Goal: Check status: Check status

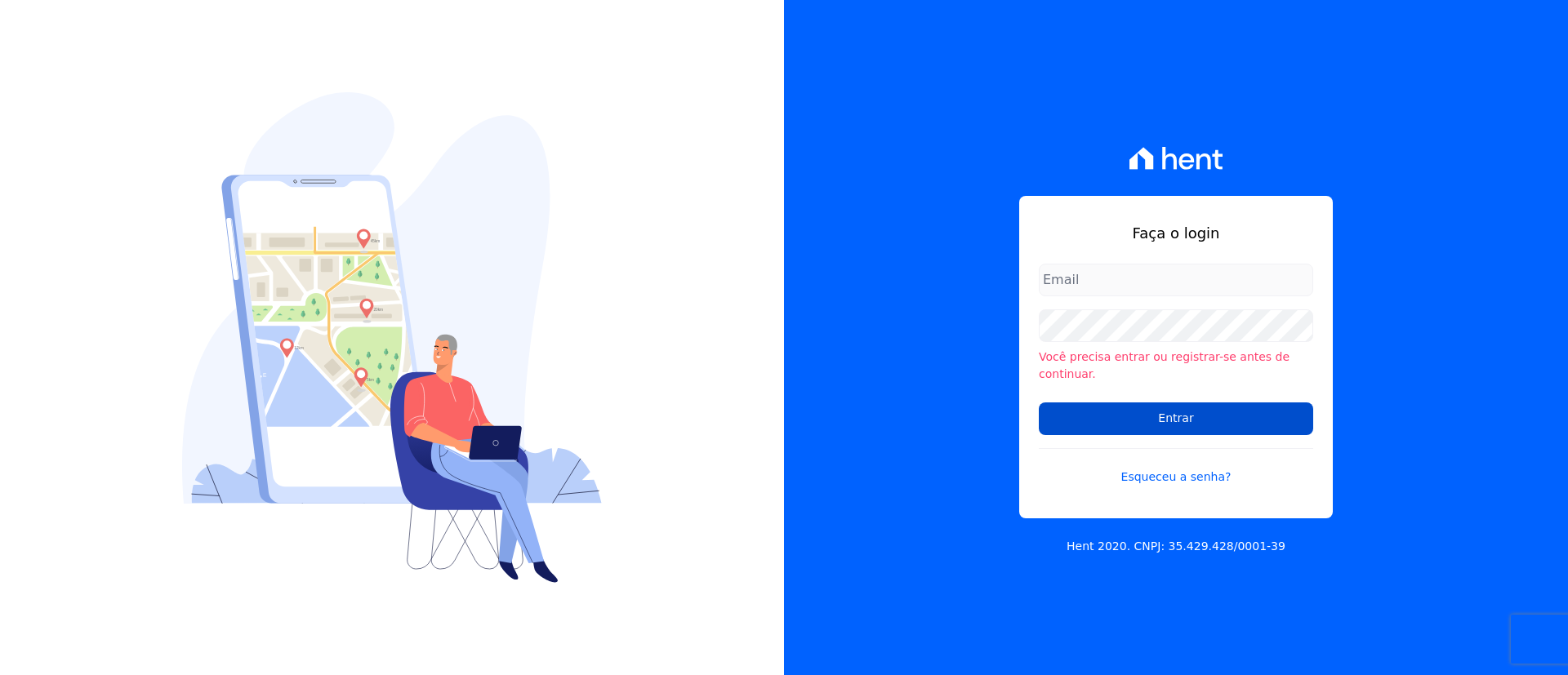
type input "giovana.cavichiollo@sejahype.com.br"
click at [1168, 413] on input "Entrar" at bounding box center [1176, 419] width 275 height 32
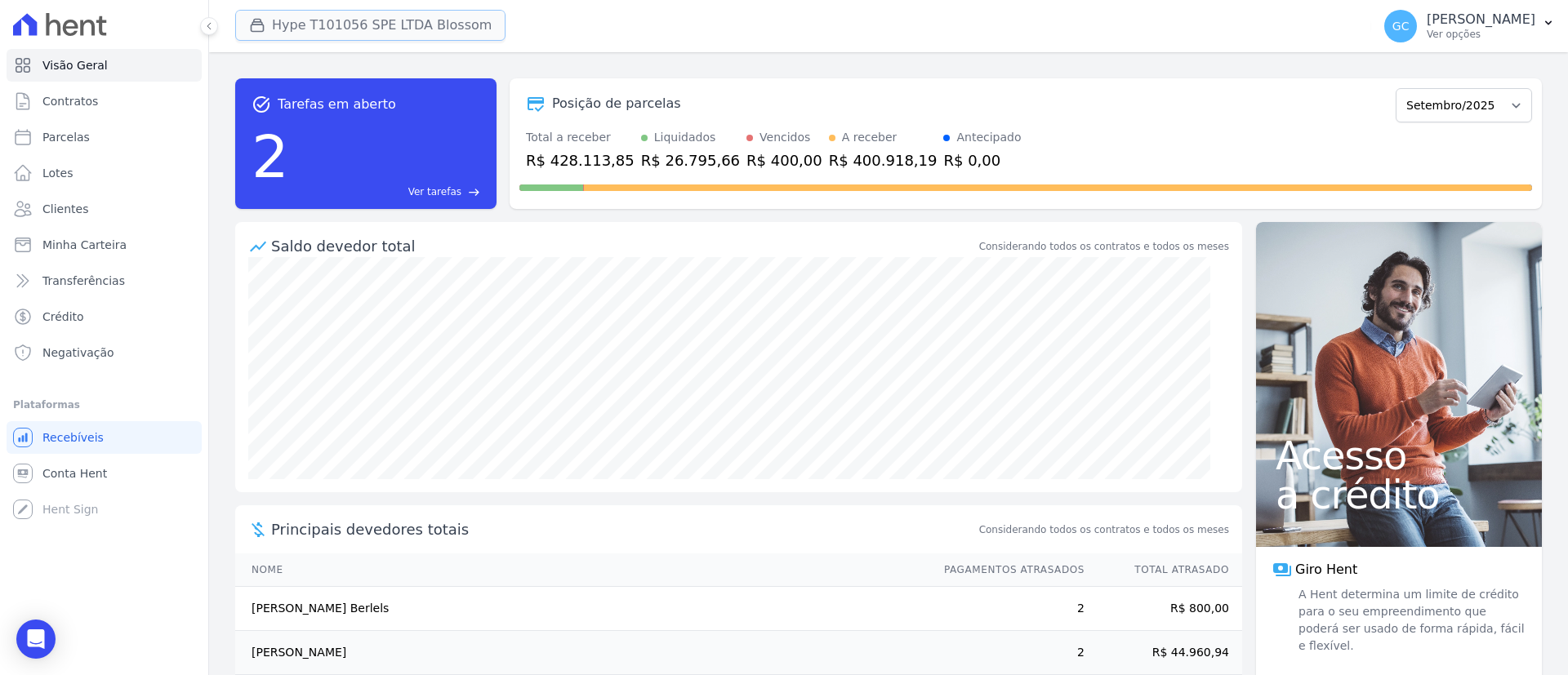
click at [332, 11] on button "Hype T101056 SPE LTDA Blossom" at bounding box center [370, 25] width 270 height 31
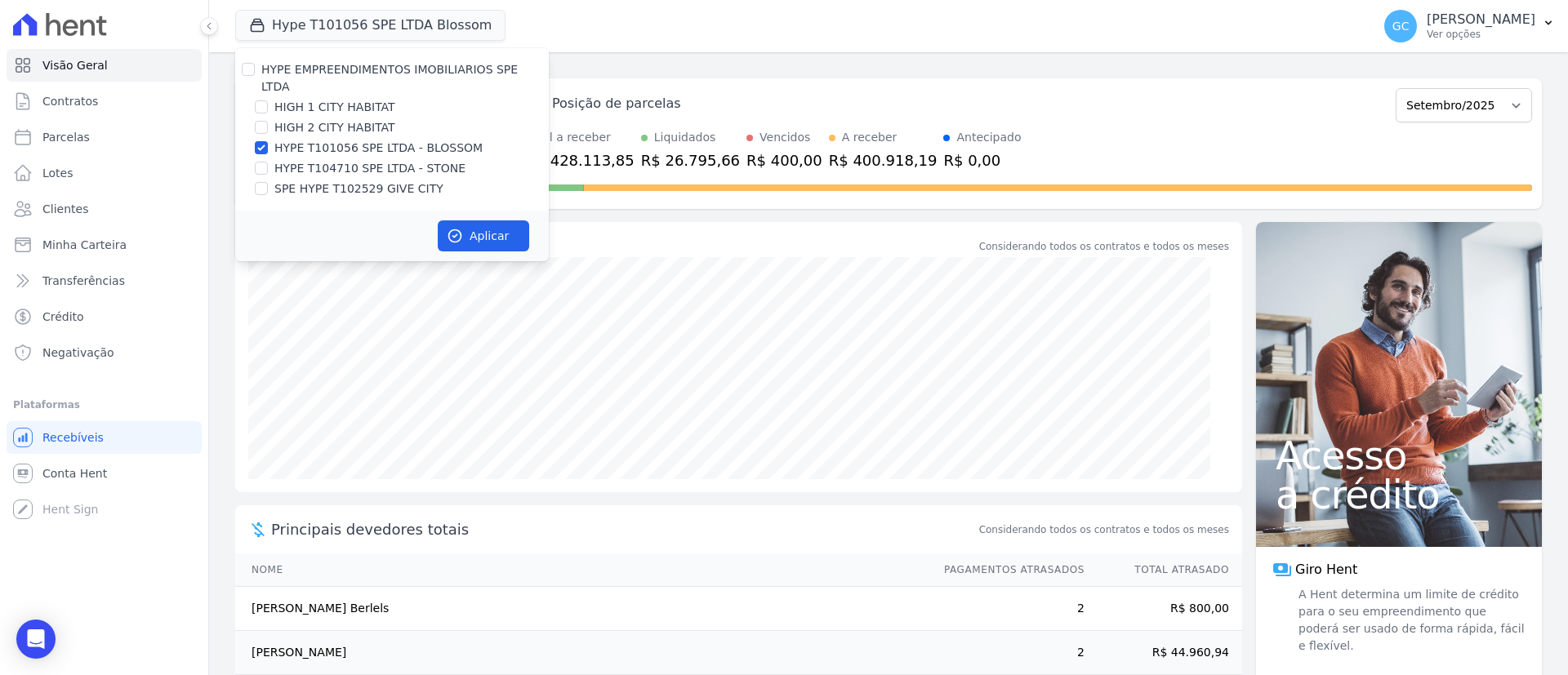
click at [266, 140] on div at bounding box center [261, 147] width 13 height 17
click at [263, 141] on input "HYPE T101056 SPE LTDA - BLOSSOM" at bounding box center [261, 147] width 13 height 13
checkbox input "false"
click at [260, 121] on input "HIGH 2 CITY HABITAT" at bounding box center [261, 127] width 13 height 13
checkbox input "true"
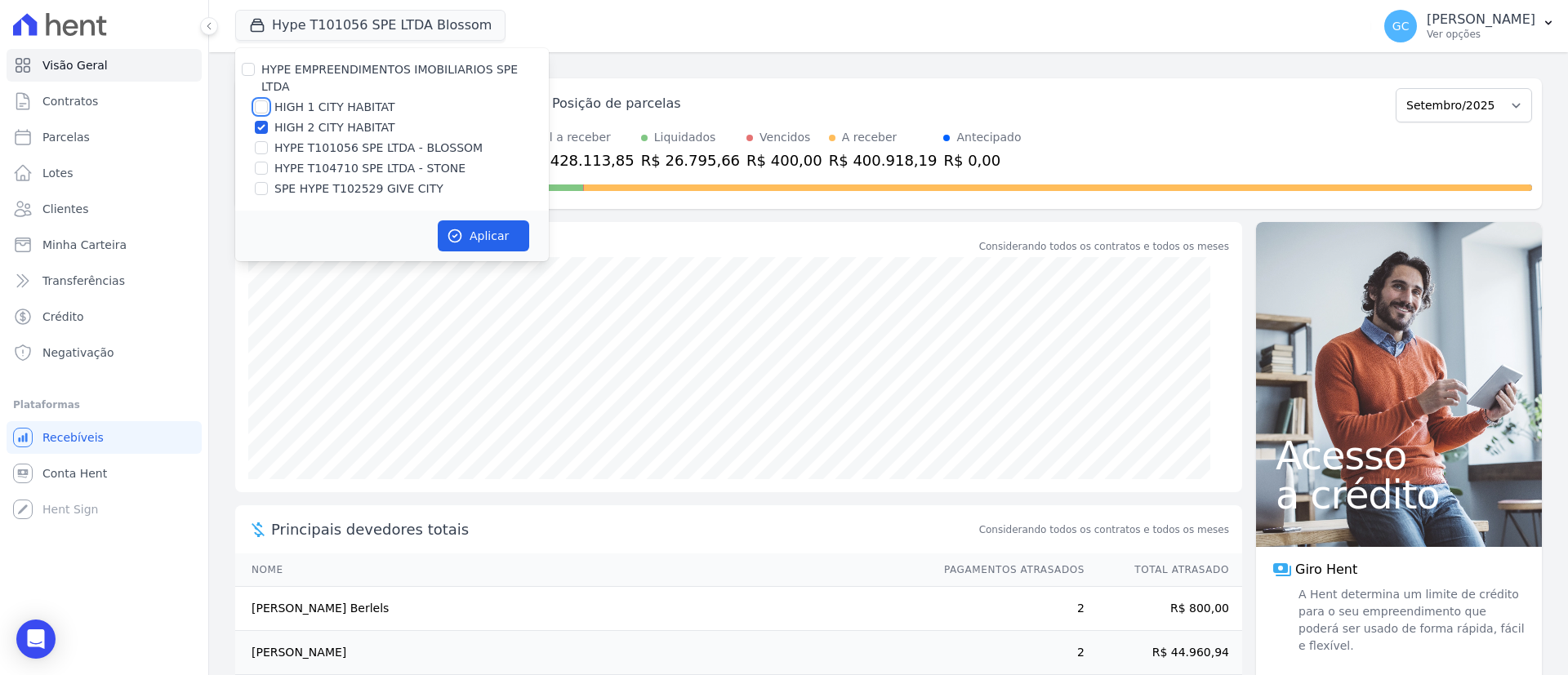
click at [262, 100] on input "HIGH 1 CITY HABITAT" at bounding box center [261, 106] width 13 height 13
checkbox input "true"
click at [478, 220] on button "Aplicar" at bounding box center [484, 235] width 91 height 31
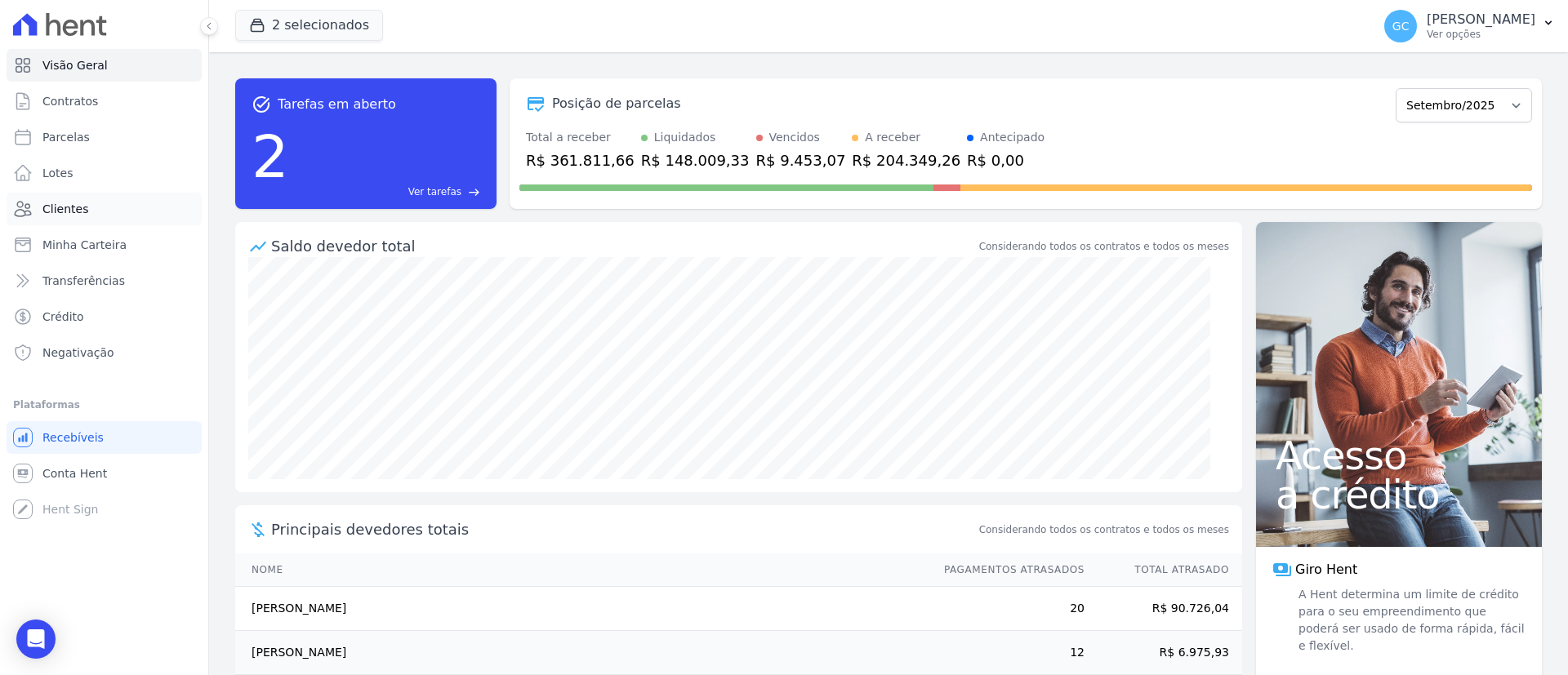
click at [69, 210] on span "Clientes" at bounding box center [65, 209] width 46 height 17
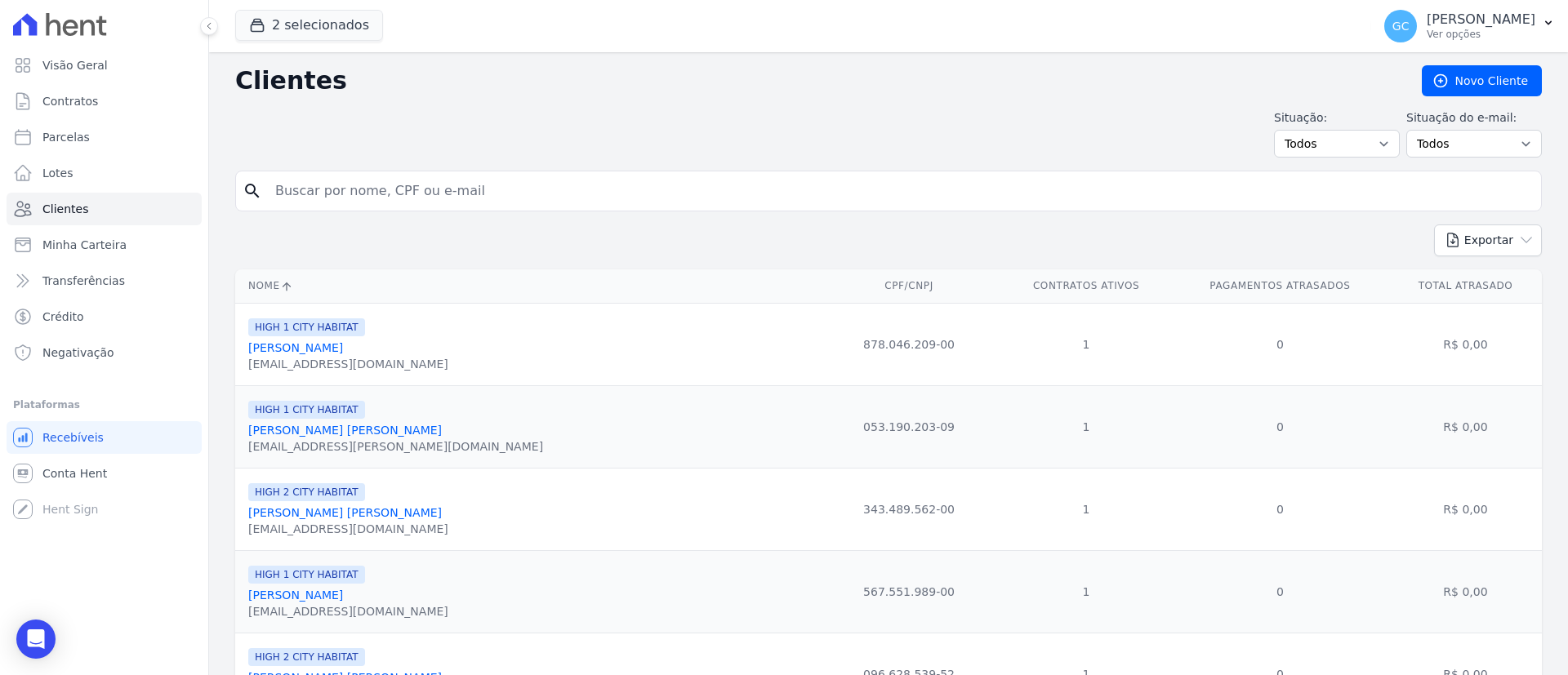
click at [501, 196] on input "search" at bounding box center [899, 190] width 1269 height 32
type input "nilton"
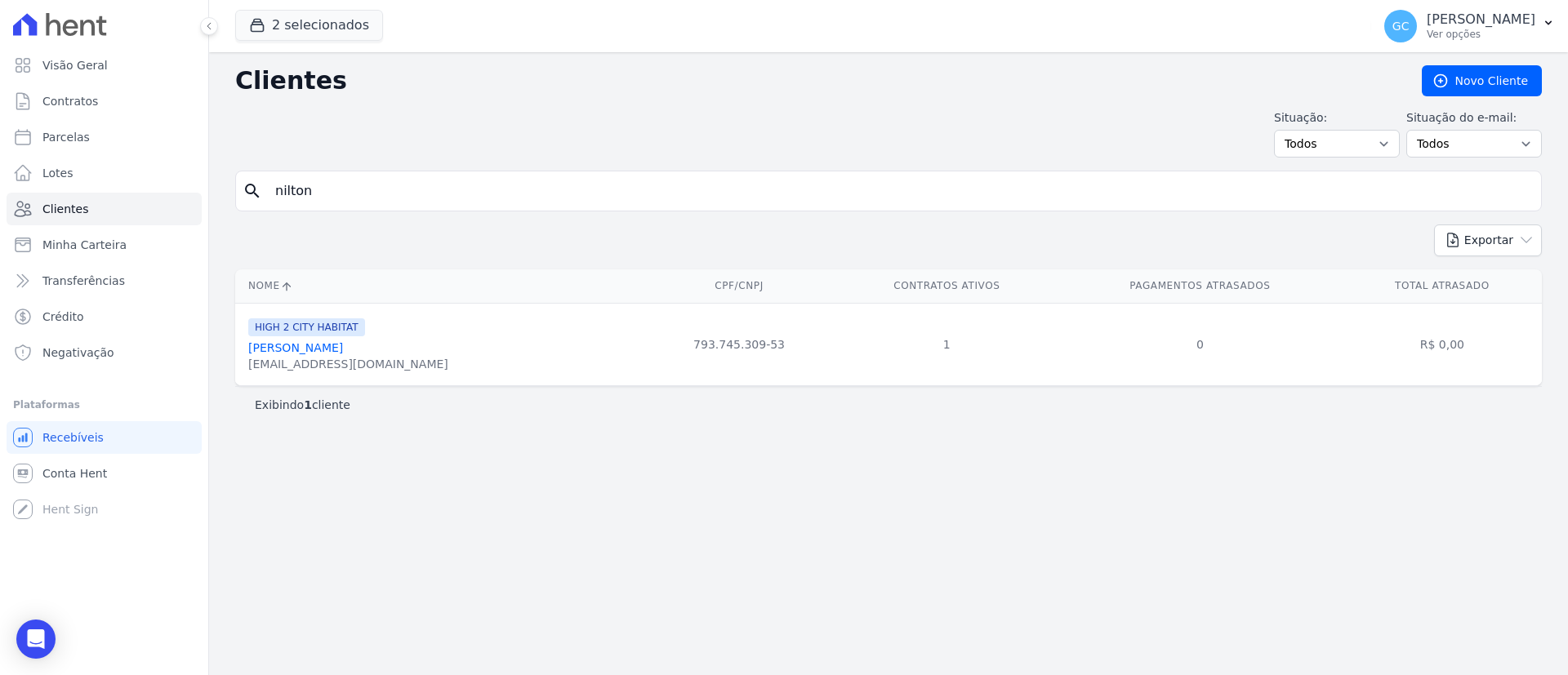
click at [301, 349] on link "[PERSON_NAME]" at bounding box center [296, 348] width 95 height 13
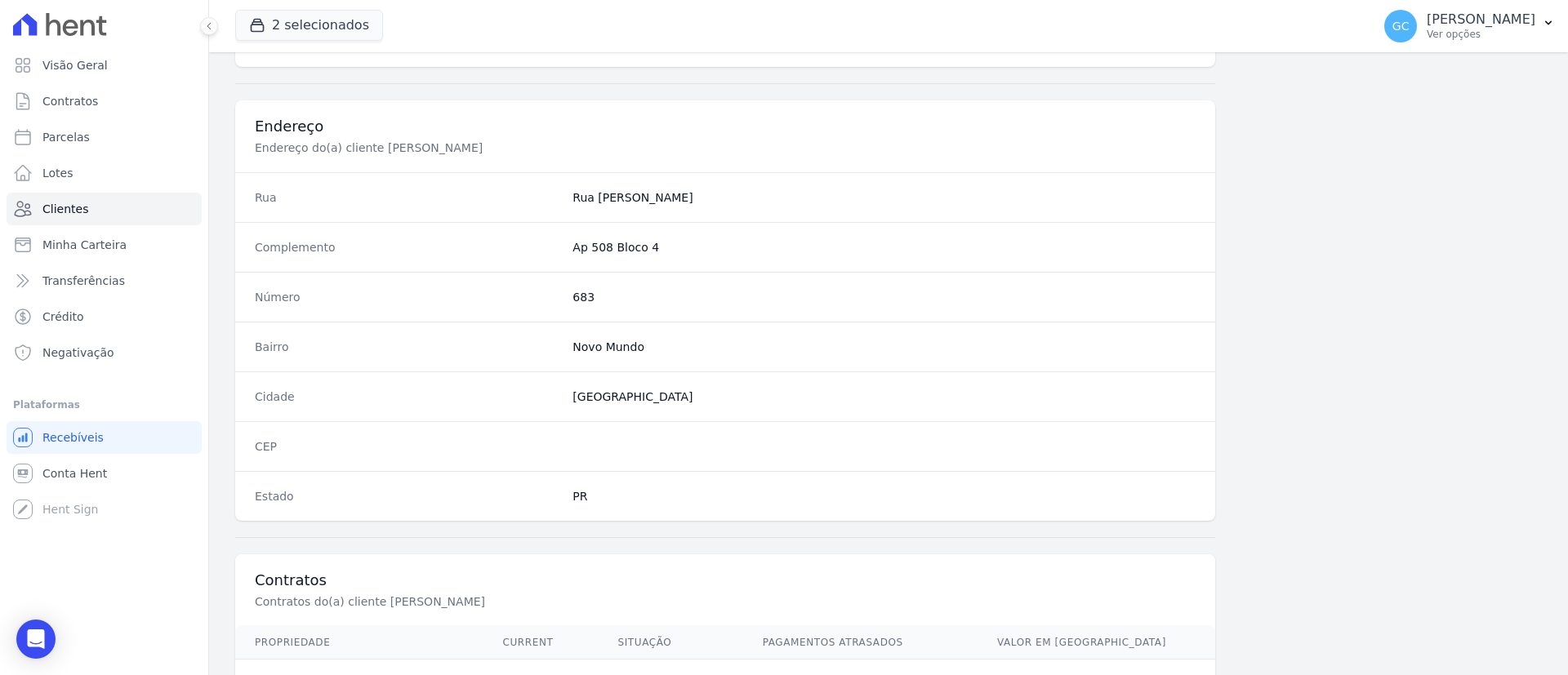
scroll to position [852, 0]
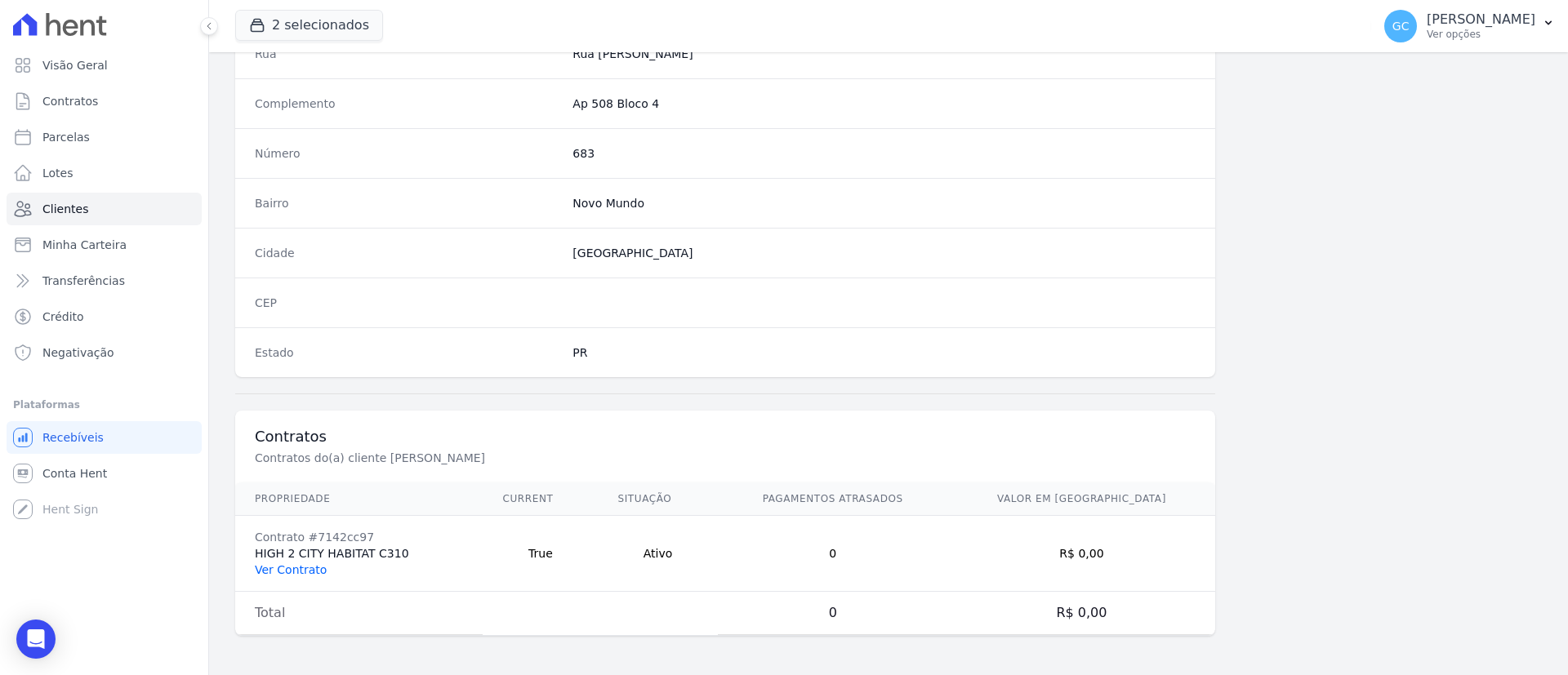
click at [259, 571] on link "Ver Contrato" at bounding box center [291, 570] width 72 height 13
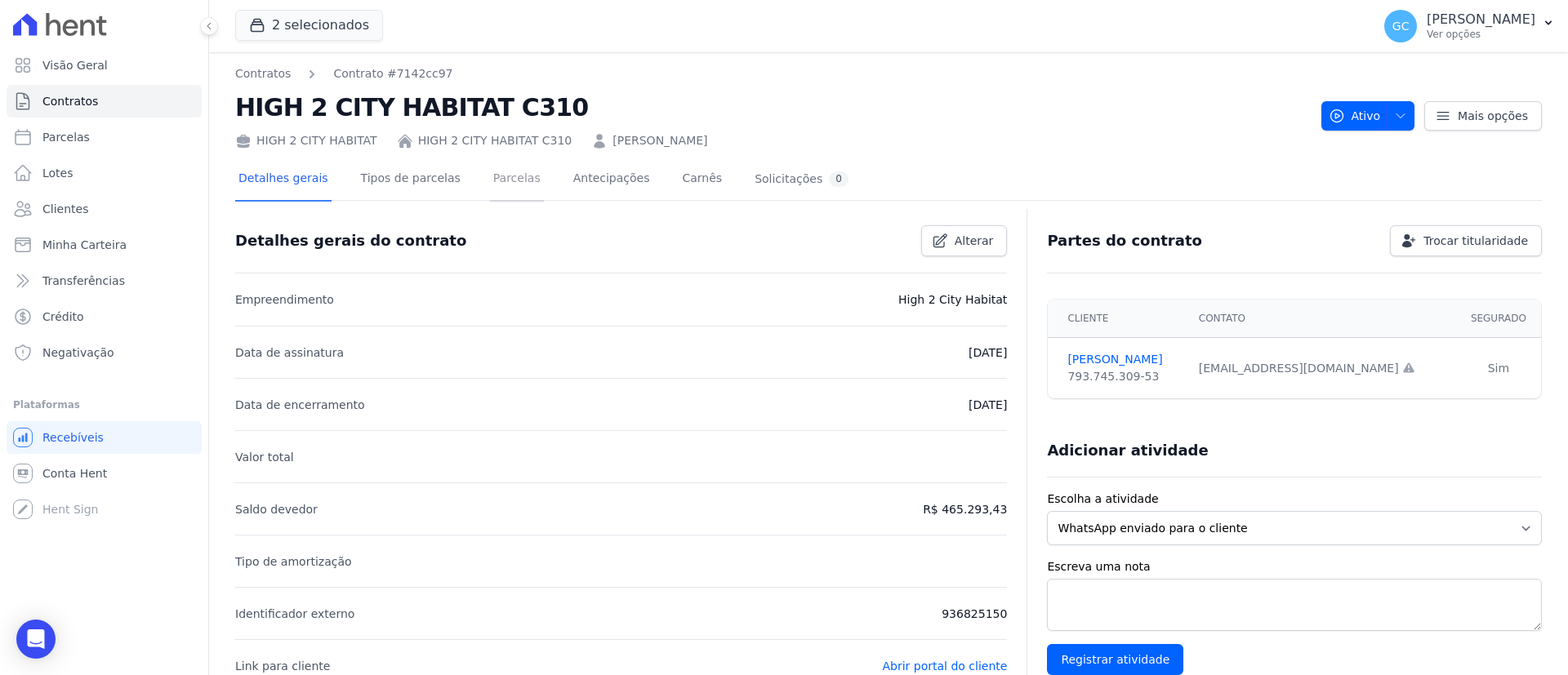
click at [503, 181] on link "Parcelas" at bounding box center [516, 179] width 54 height 43
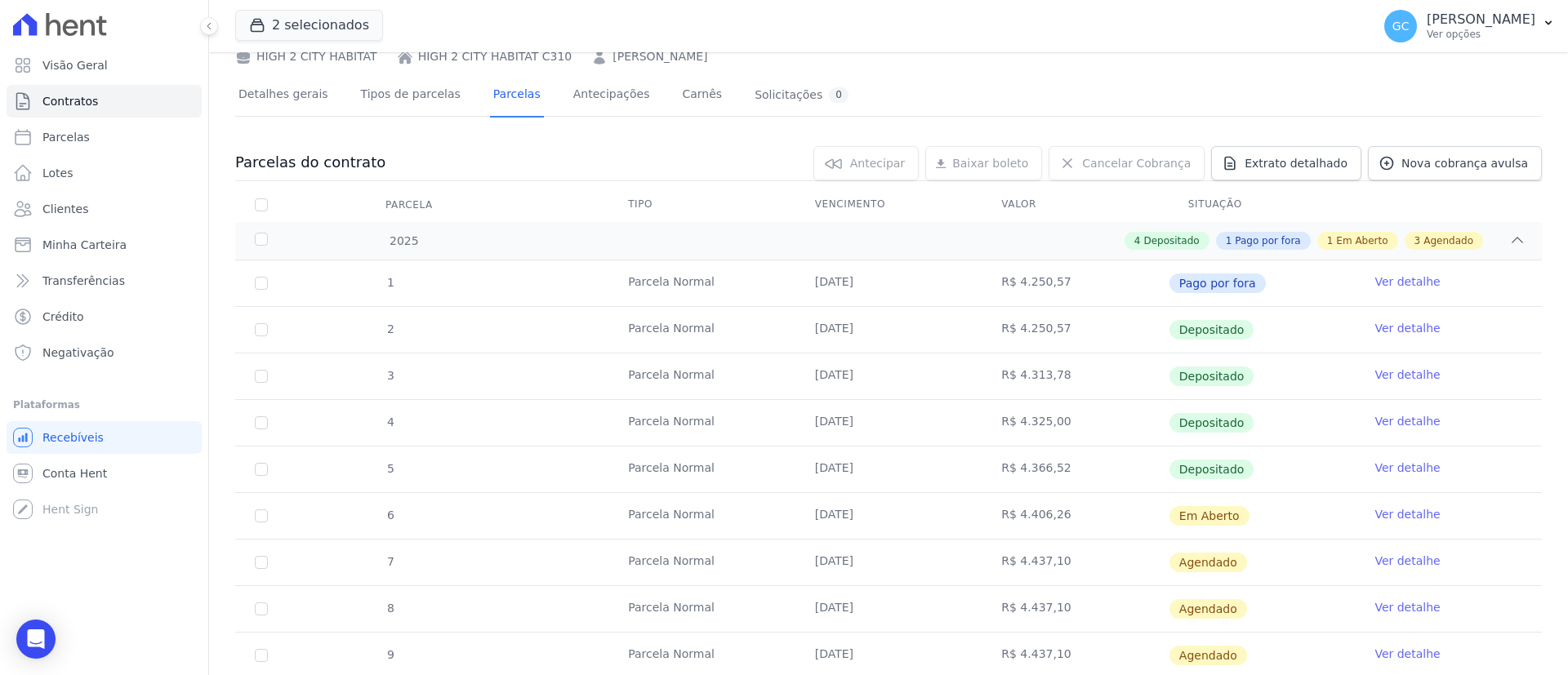
scroll to position [123, 0]
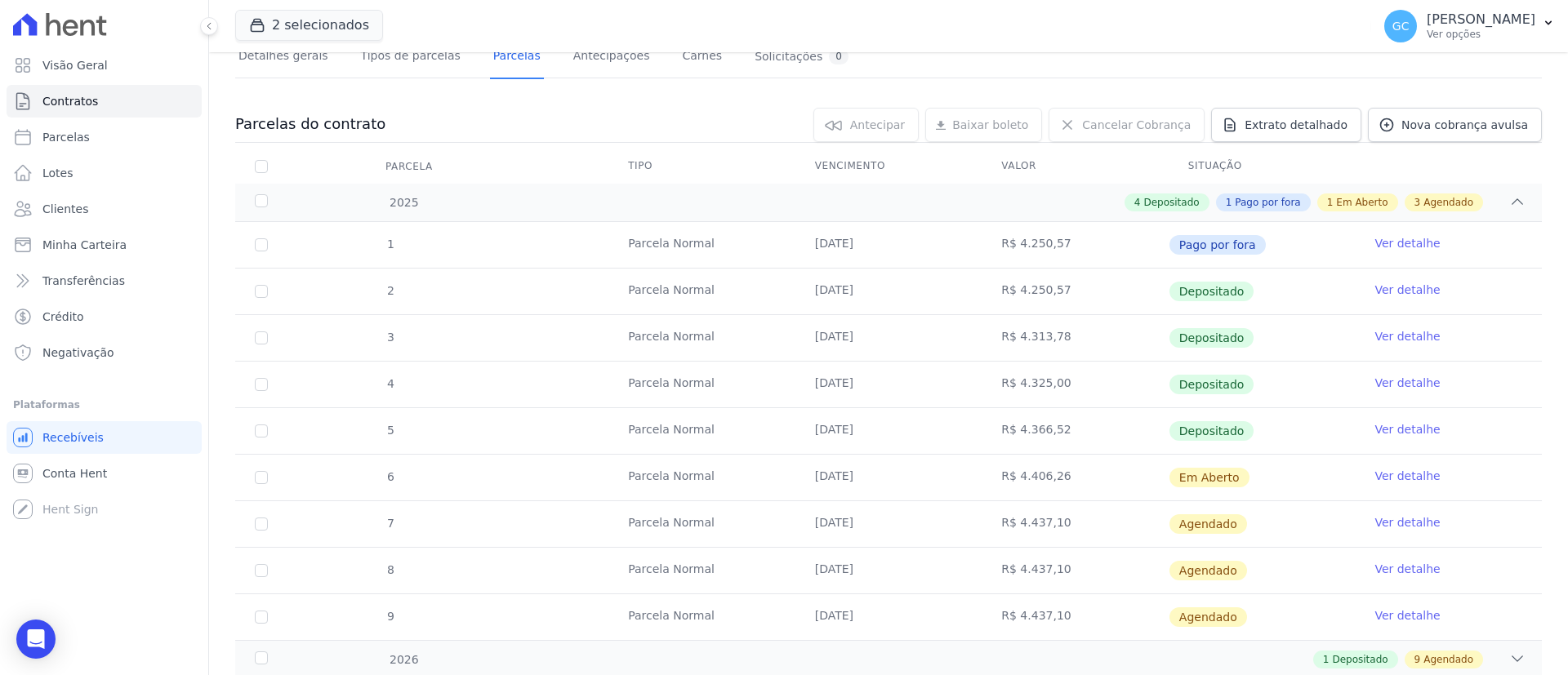
drag, startPoint x: 1059, startPoint y: 291, endPoint x: 1050, endPoint y: 303, distance: 15.0
click at [1050, 303] on td "R$ 4.250,57" at bounding box center [1075, 291] width 187 height 46
drag, startPoint x: 1055, startPoint y: 338, endPoint x: 993, endPoint y: 341, distance: 62.1
click at [993, 341] on td "R$ 4.313,78" at bounding box center [1075, 338] width 187 height 46
drag, startPoint x: 1057, startPoint y: 384, endPoint x: 995, endPoint y: 399, distance: 63.8
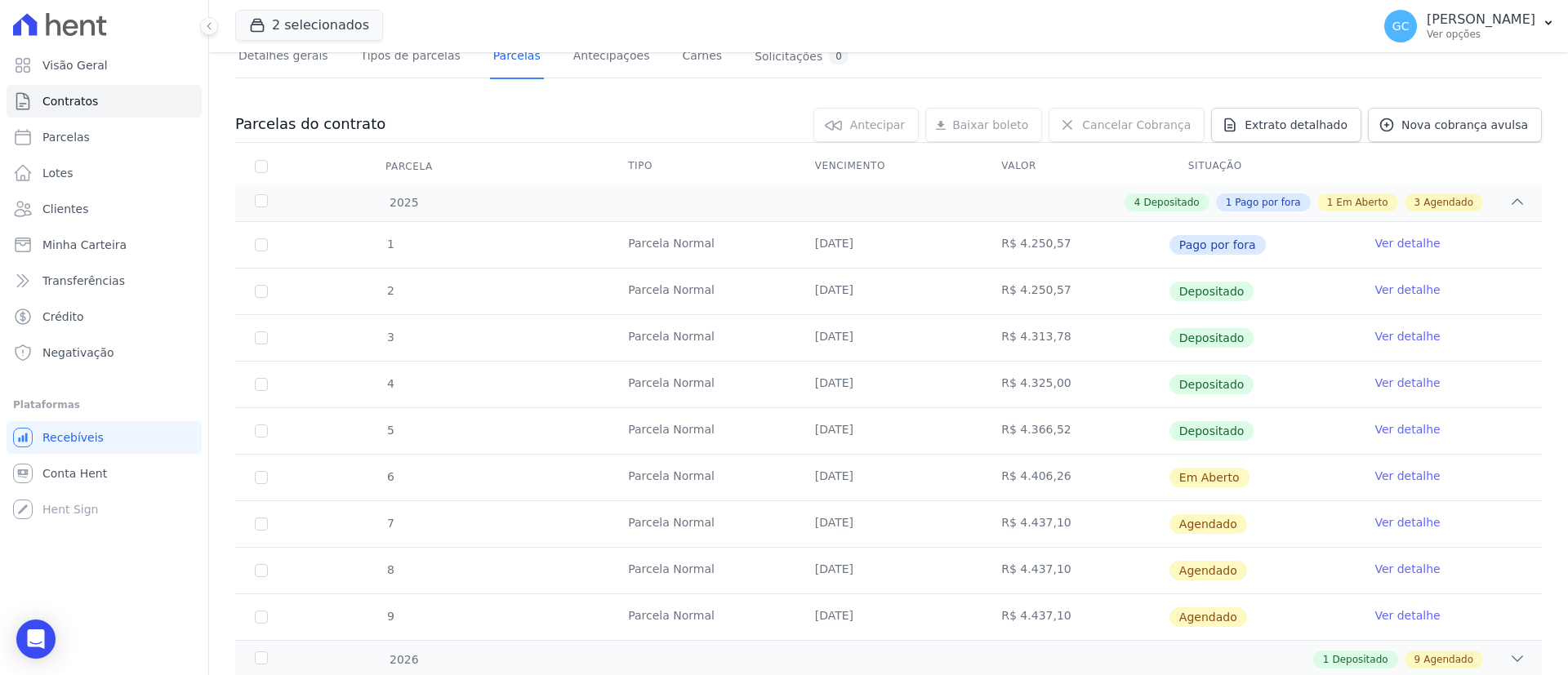
click at [995, 399] on td "R$ 4.325,00" at bounding box center [1075, 384] width 187 height 46
drag, startPoint x: 1055, startPoint y: 431, endPoint x: 996, endPoint y: 449, distance: 61.7
click at [996, 449] on td "R$ 4.366,52" at bounding box center [1075, 431] width 187 height 46
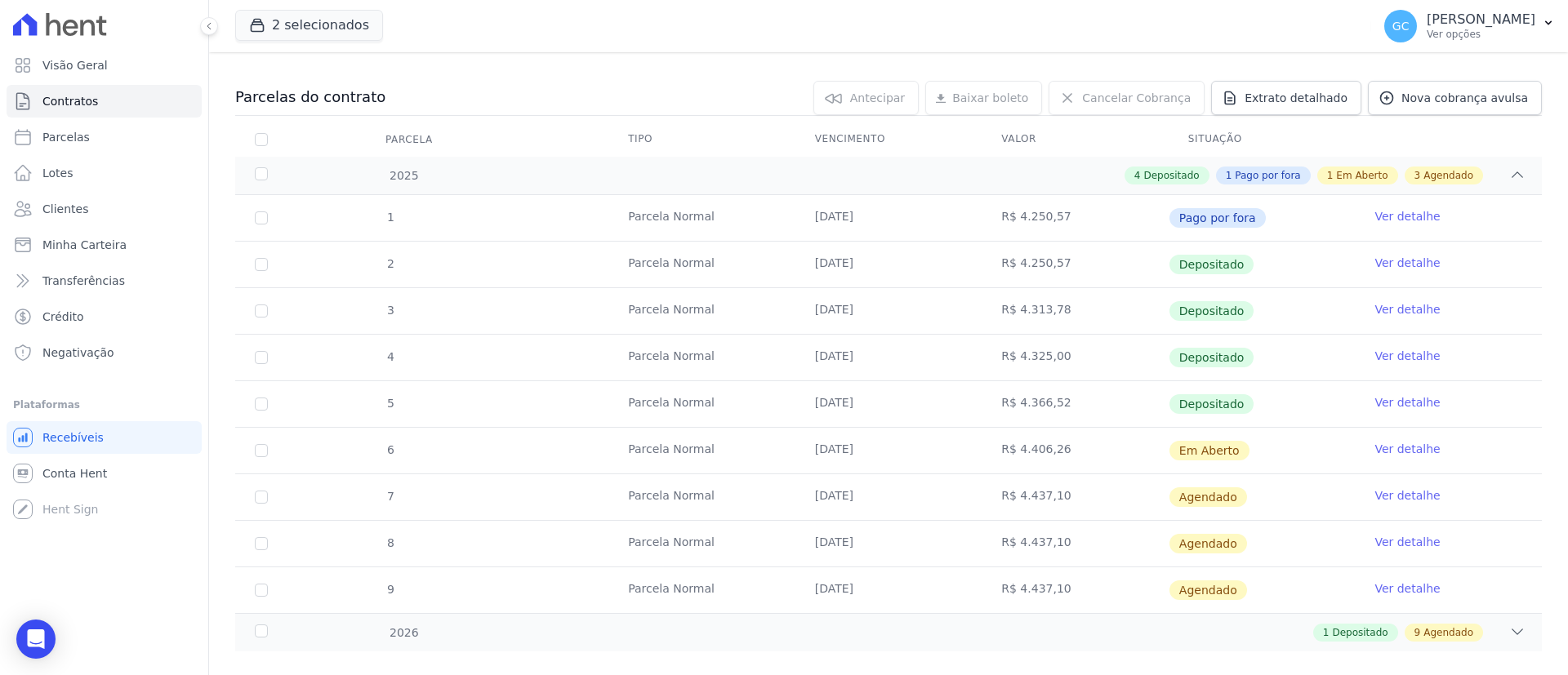
scroll to position [175, 0]
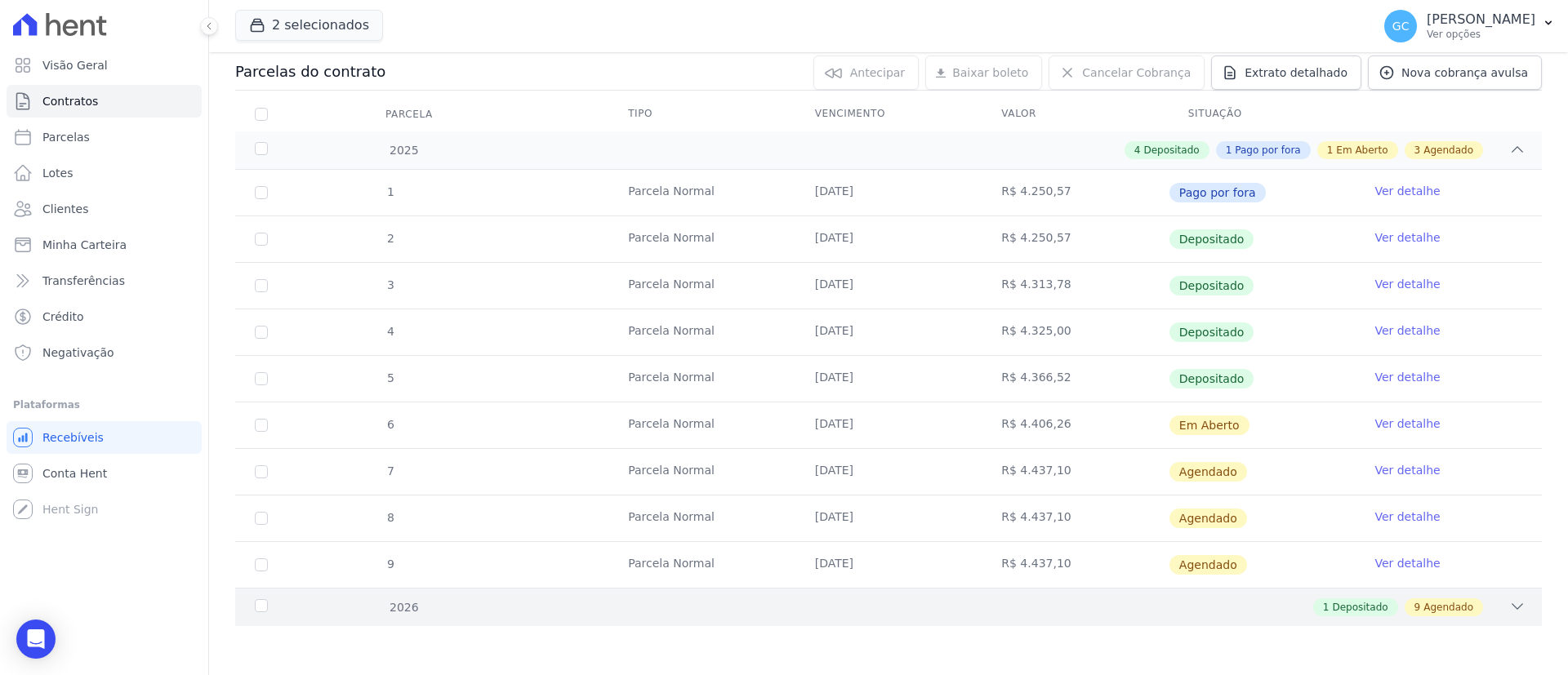
click at [1513, 607] on icon at bounding box center [1518, 607] width 11 height 5
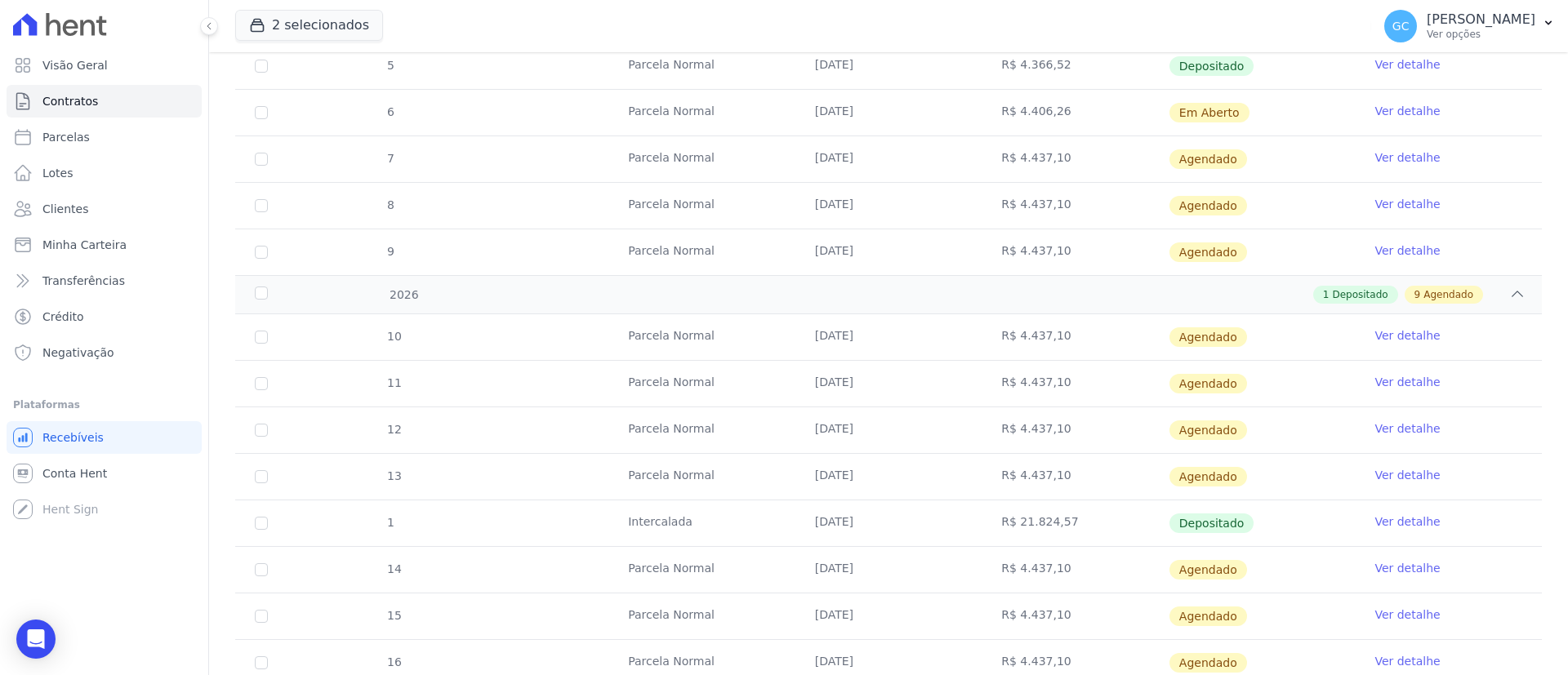
scroll to position [542, 0]
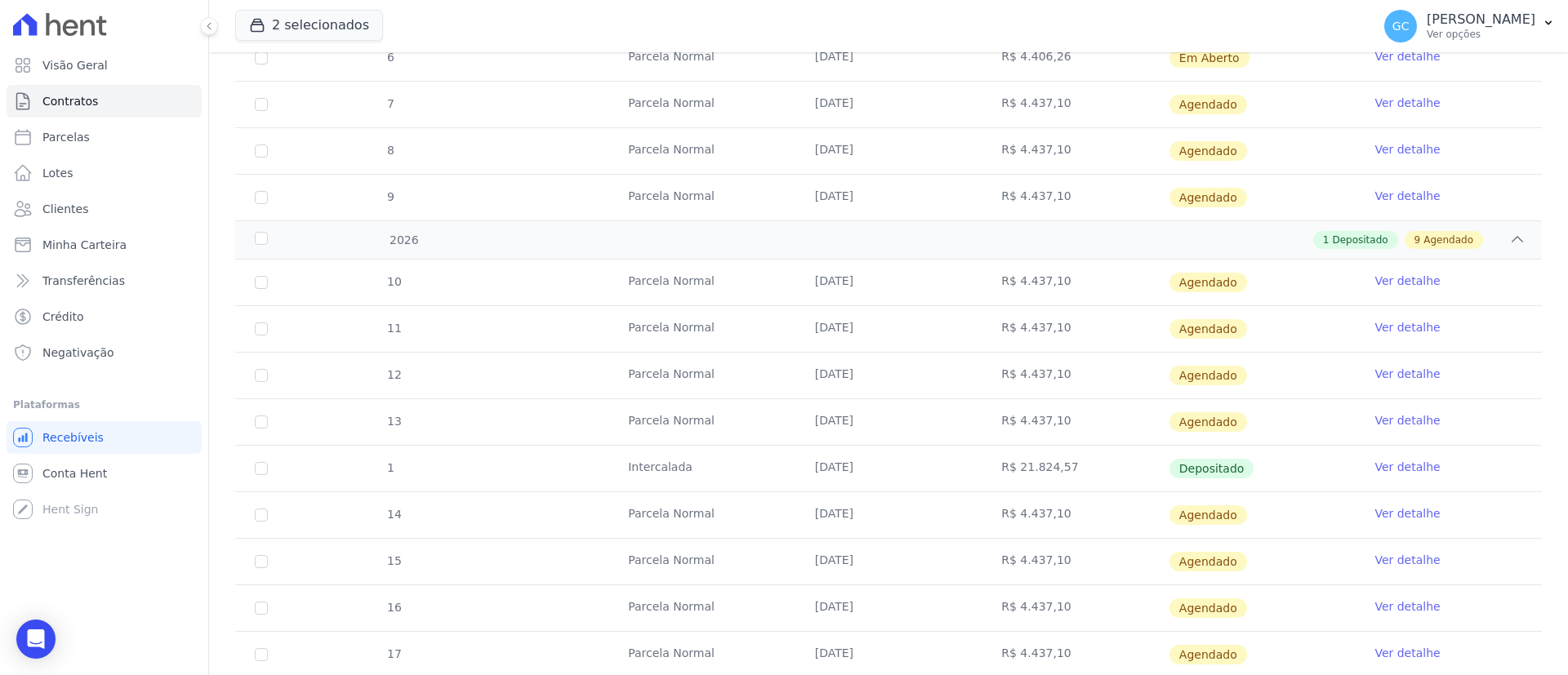
drag, startPoint x: 1062, startPoint y: 473, endPoint x: 1003, endPoint y: 489, distance: 61.1
click at [1003, 489] on td "R$ 21.824,57" at bounding box center [1075, 469] width 187 height 46
click at [1401, 472] on link "Ver detalhe" at bounding box center [1406, 467] width 65 height 17
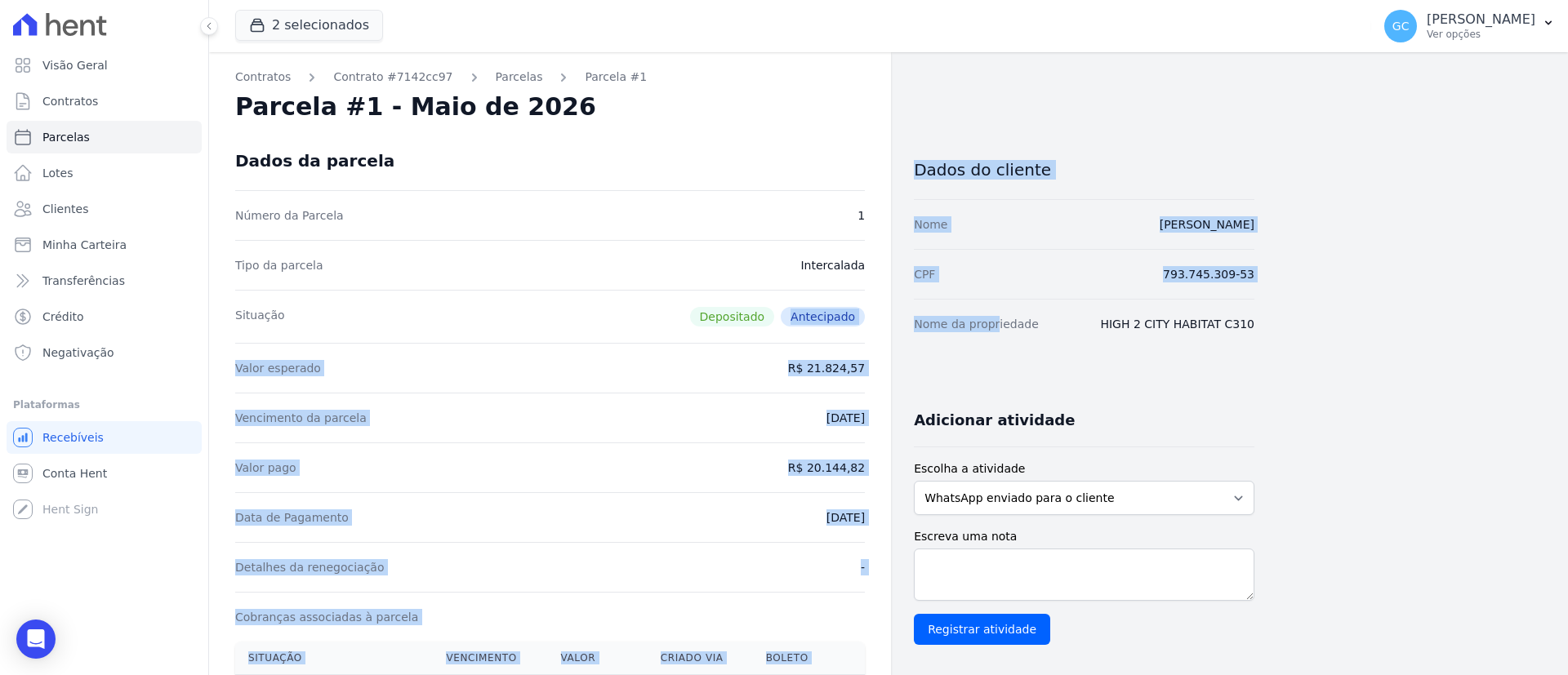
drag, startPoint x: 795, startPoint y: 302, endPoint x: 933, endPoint y: 320, distance: 139.2
click at [807, 298] on div "Situação Depositado Antecipado" at bounding box center [550, 316] width 629 height 53
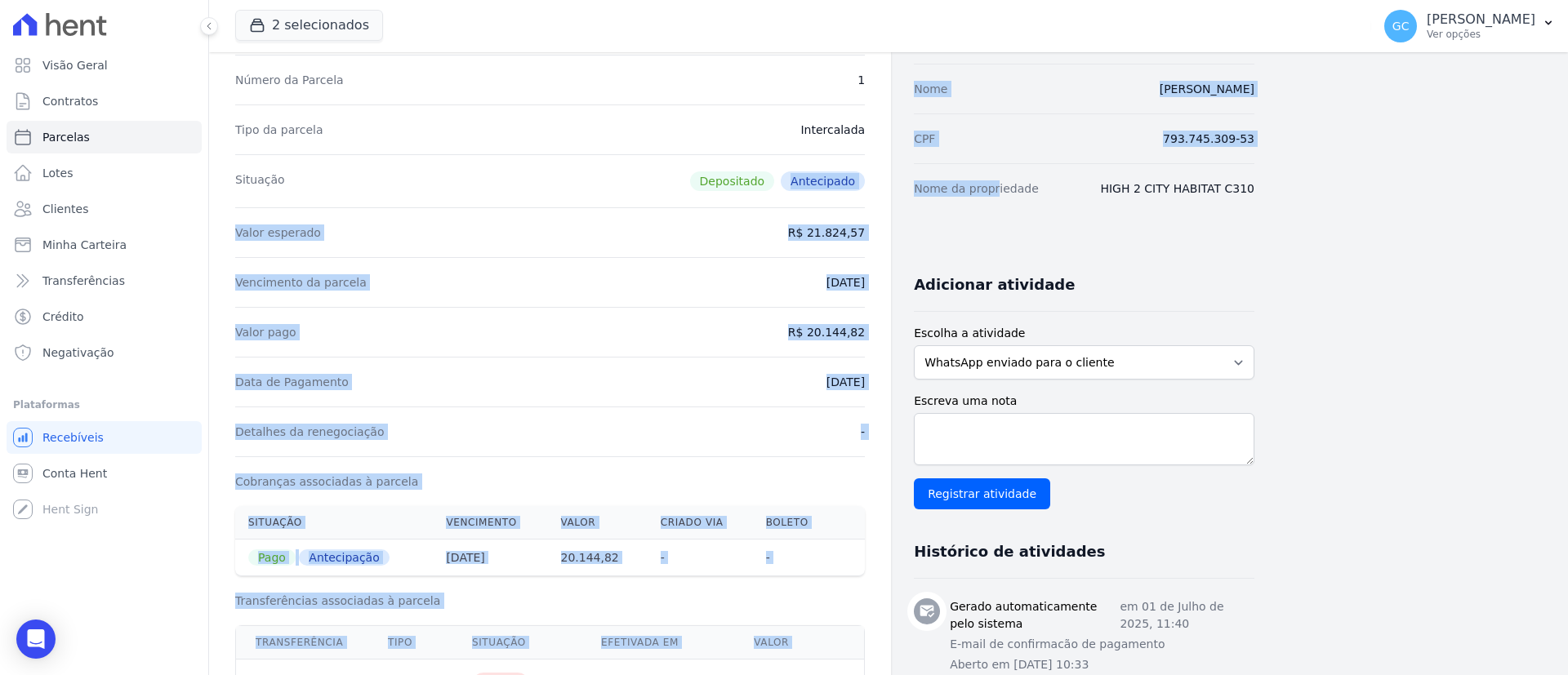
scroll to position [245, 0]
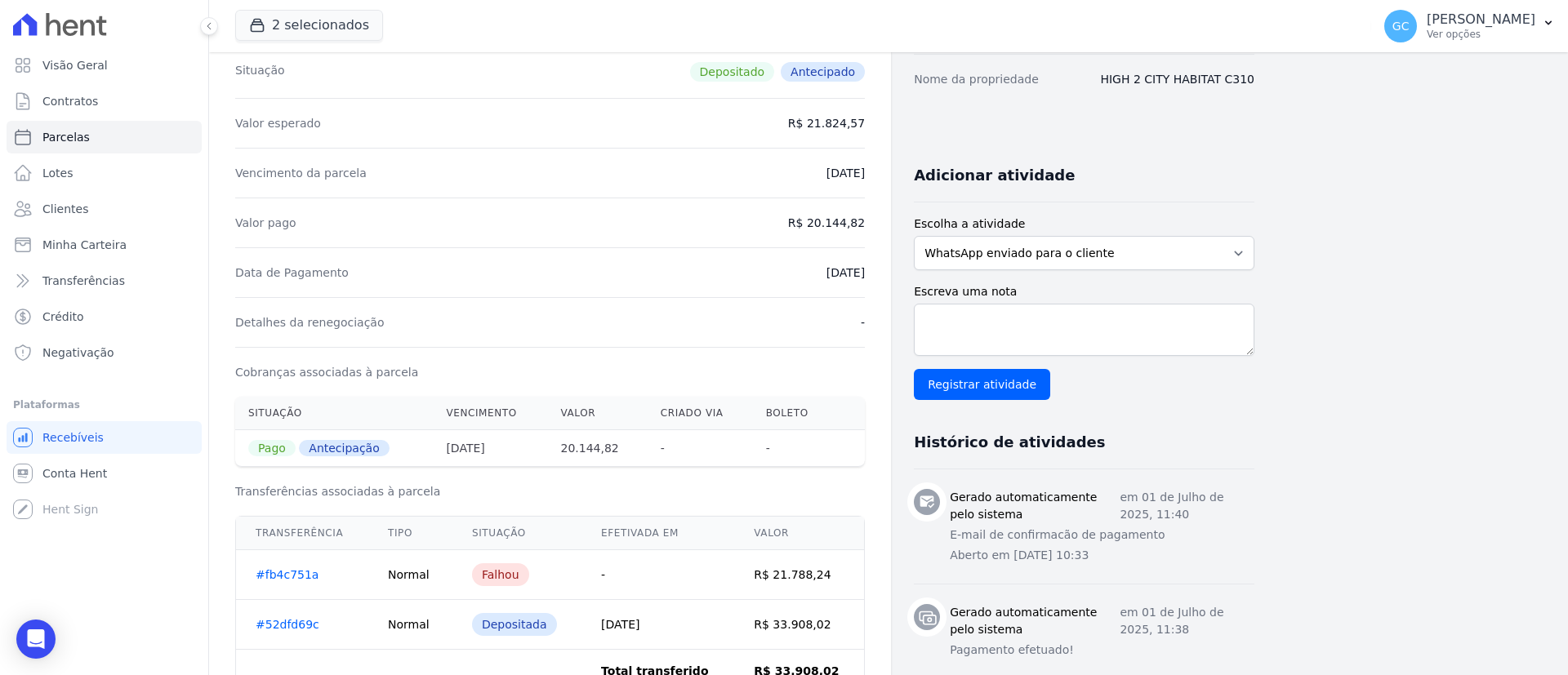
click at [1451, 422] on div "Contratos Contrato #7142cc97 [GEOGRAPHIC_DATA] Parcela #1 Parcela #1 - Maio de …" at bounding box center [875, 456] width 1333 height 1296
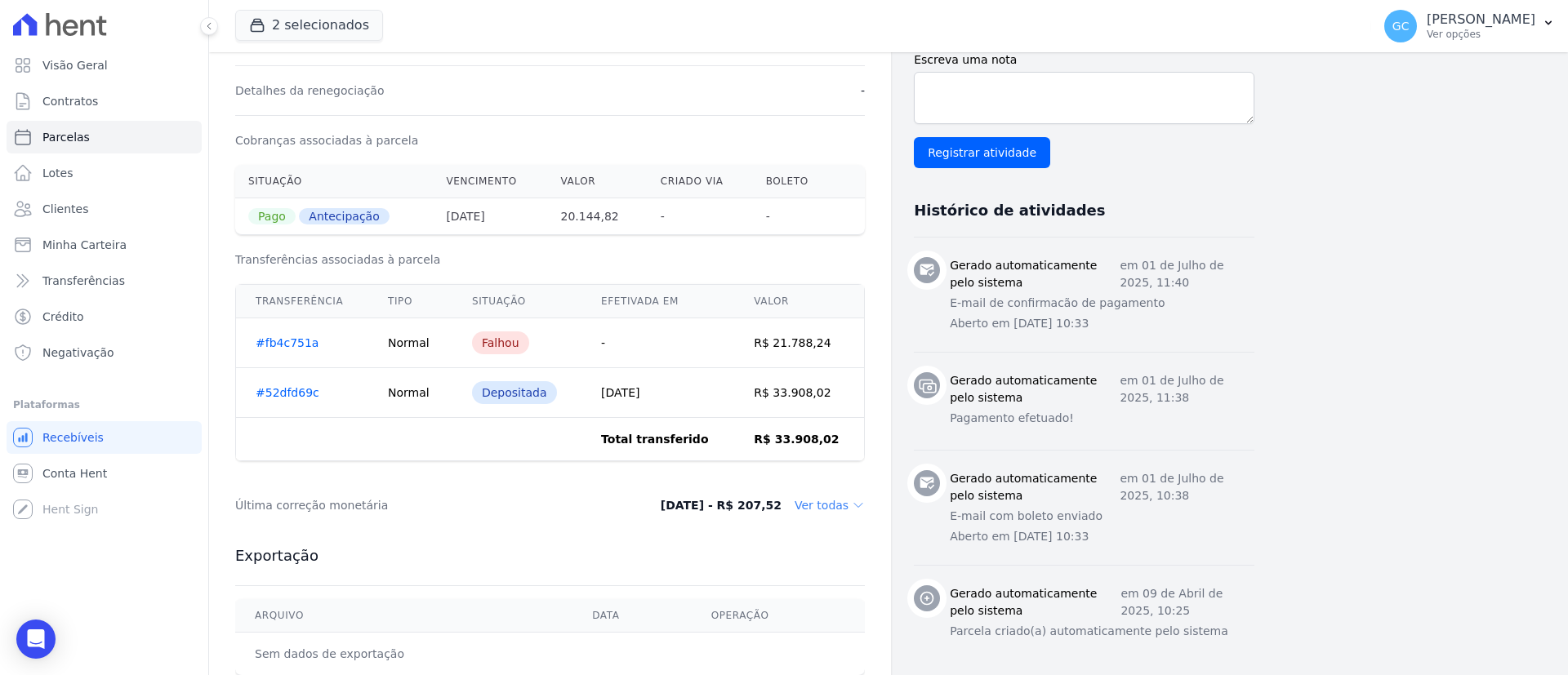
scroll to position [441, 0]
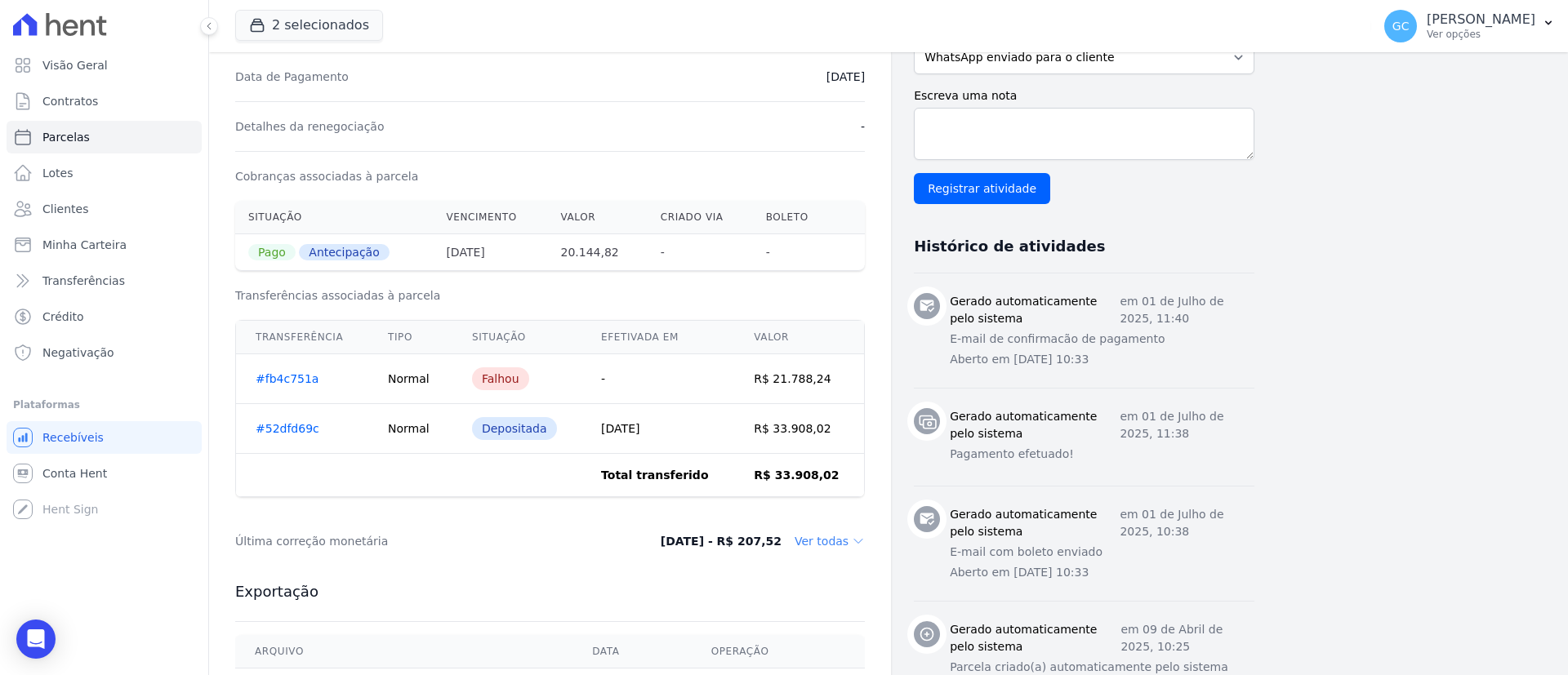
drag, startPoint x: 752, startPoint y: 546, endPoint x: 784, endPoint y: 543, distance: 32.1
click at [781, 543] on dd "[DATE] - R$ 207,52" at bounding box center [721, 541] width 121 height 17
click at [846, 546] on dd "Ver todas" at bounding box center [830, 541] width 70 height 17
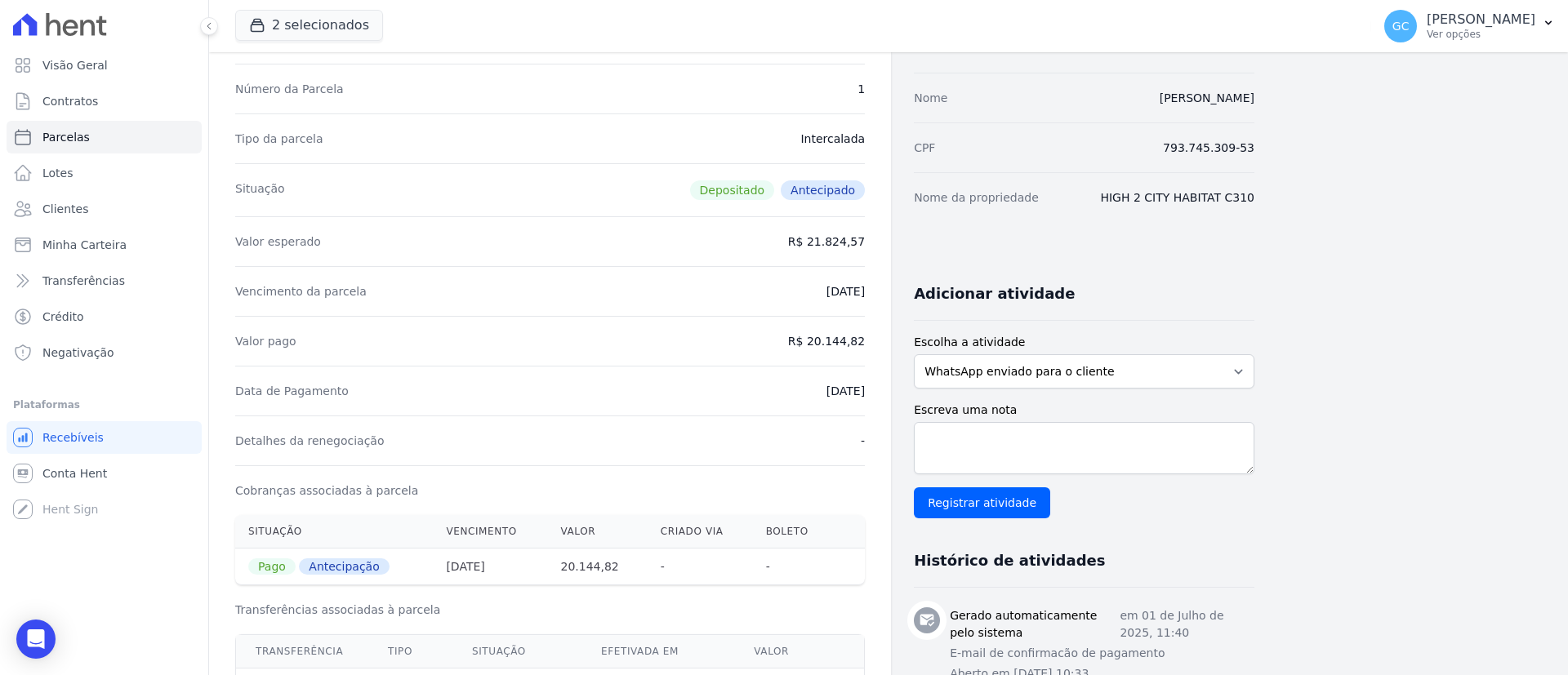
scroll to position [74, 0]
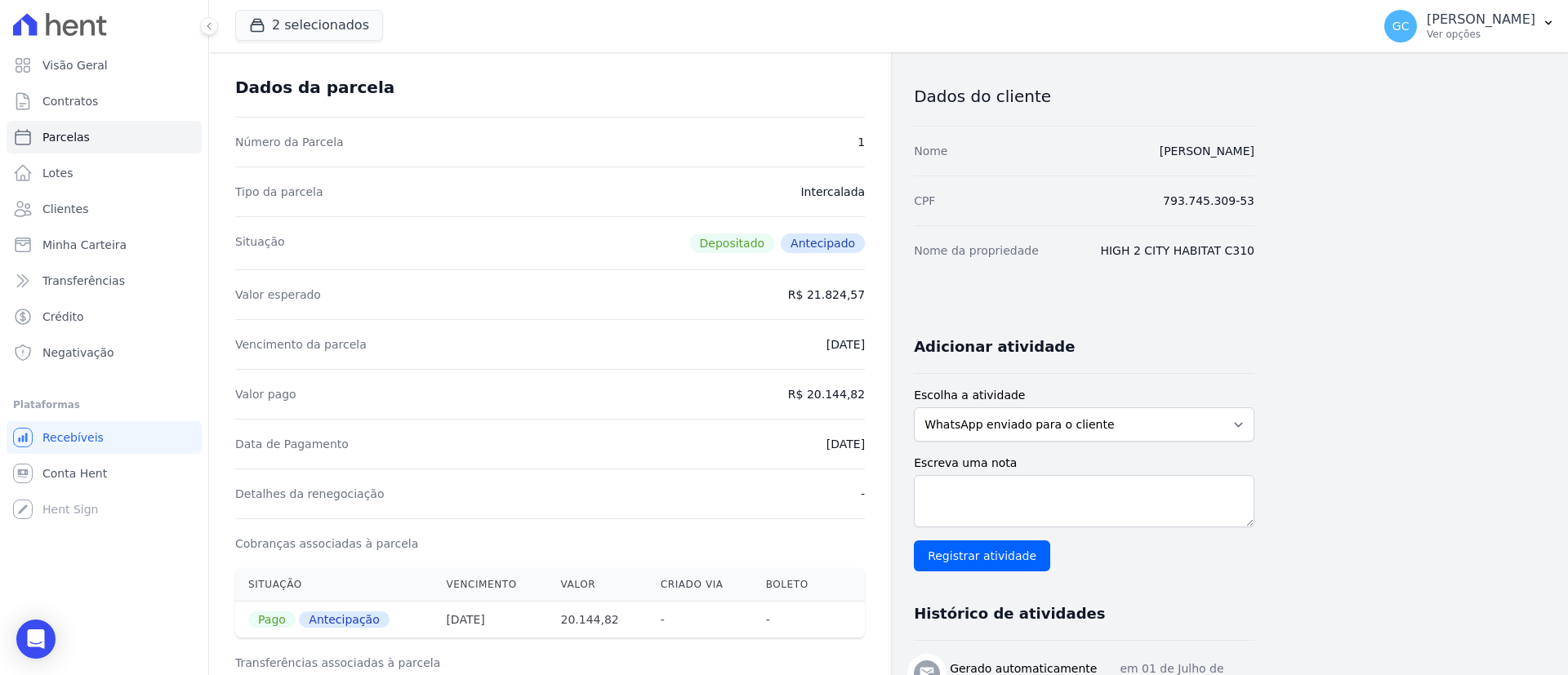
drag, startPoint x: 821, startPoint y: 400, endPoint x: 841, endPoint y: 410, distance: 22.4
click at [858, 404] on div "Valor pago R$ 20.144,82" at bounding box center [550, 393] width 629 height 50
click at [867, 392] on div "Contratos Contrato #7142cc97 [GEOGRAPHIC_DATA] Parcela #1 Parcela #1 - Maio de …" at bounding box center [550, 627] width 682 height 1296
drag, startPoint x: 867, startPoint y: 397, endPoint x: 812, endPoint y: 413, distance: 57.3
click at [812, 413] on div "Contratos Contrato #7142cc97 [GEOGRAPHIC_DATA] Parcela #1 Parcela #1 - Maio de …" at bounding box center [550, 627] width 682 height 1296
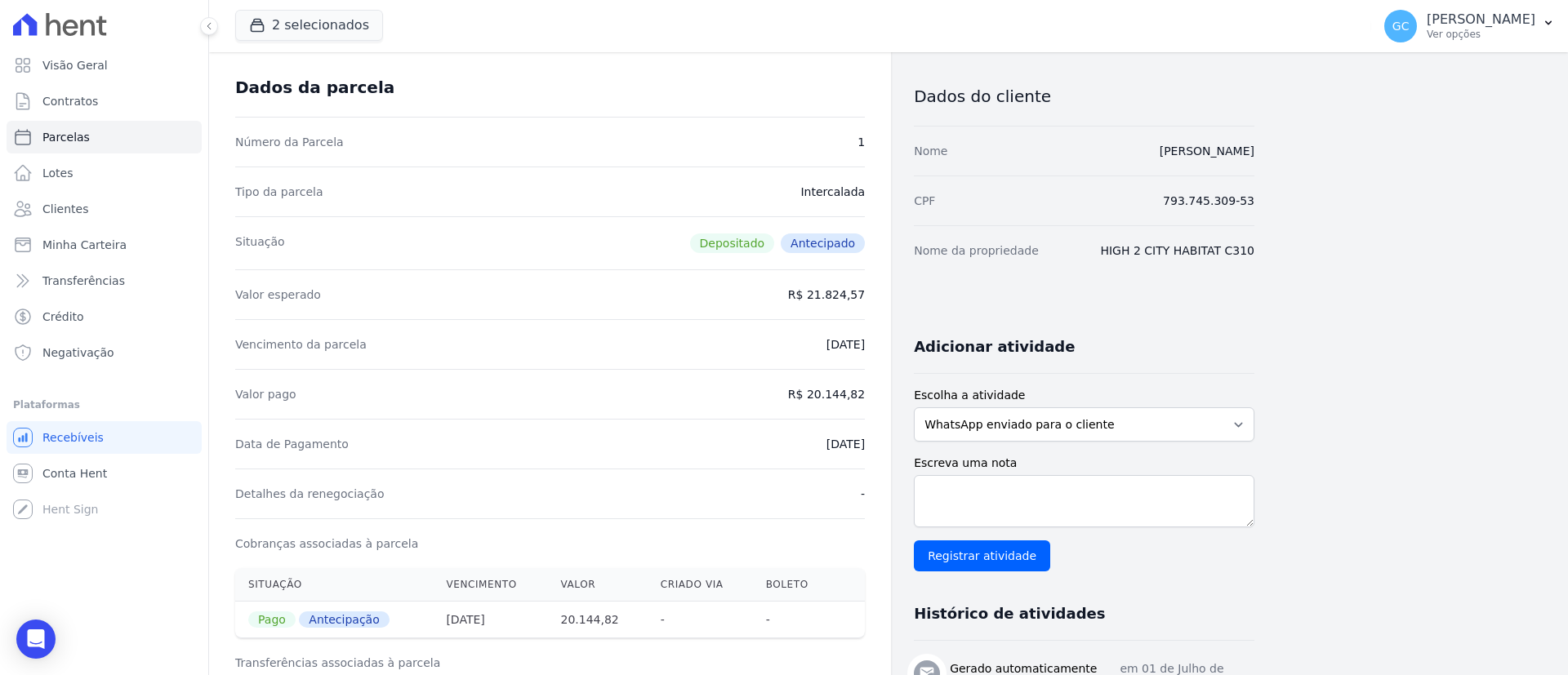
drag, startPoint x: 870, startPoint y: 298, endPoint x: 814, endPoint y: 309, distance: 57.1
click at [814, 309] on div "Contratos Contrato #7142cc97 [GEOGRAPHIC_DATA] Parcela #1 Parcela #1 - Maio de …" at bounding box center [550, 627] width 682 height 1296
drag, startPoint x: 863, startPoint y: 399, endPoint x: 227, endPoint y: 404, distance: 636.0
click at [227, 404] on div "Contratos Contrato #7142cc97 [GEOGRAPHIC_DATA] Parcela #1 Parcela #1 - Maio de …" at bounding box center [550, 627] width 682 height 1296
click at [1479, 384] on div "Contratos Contrato #7142cc97 [GEOGRAPHIC_DATA] Parcela #1 Parcela #1 - Maio de …" at bounding box center [875, 627] width 1333 height 1296
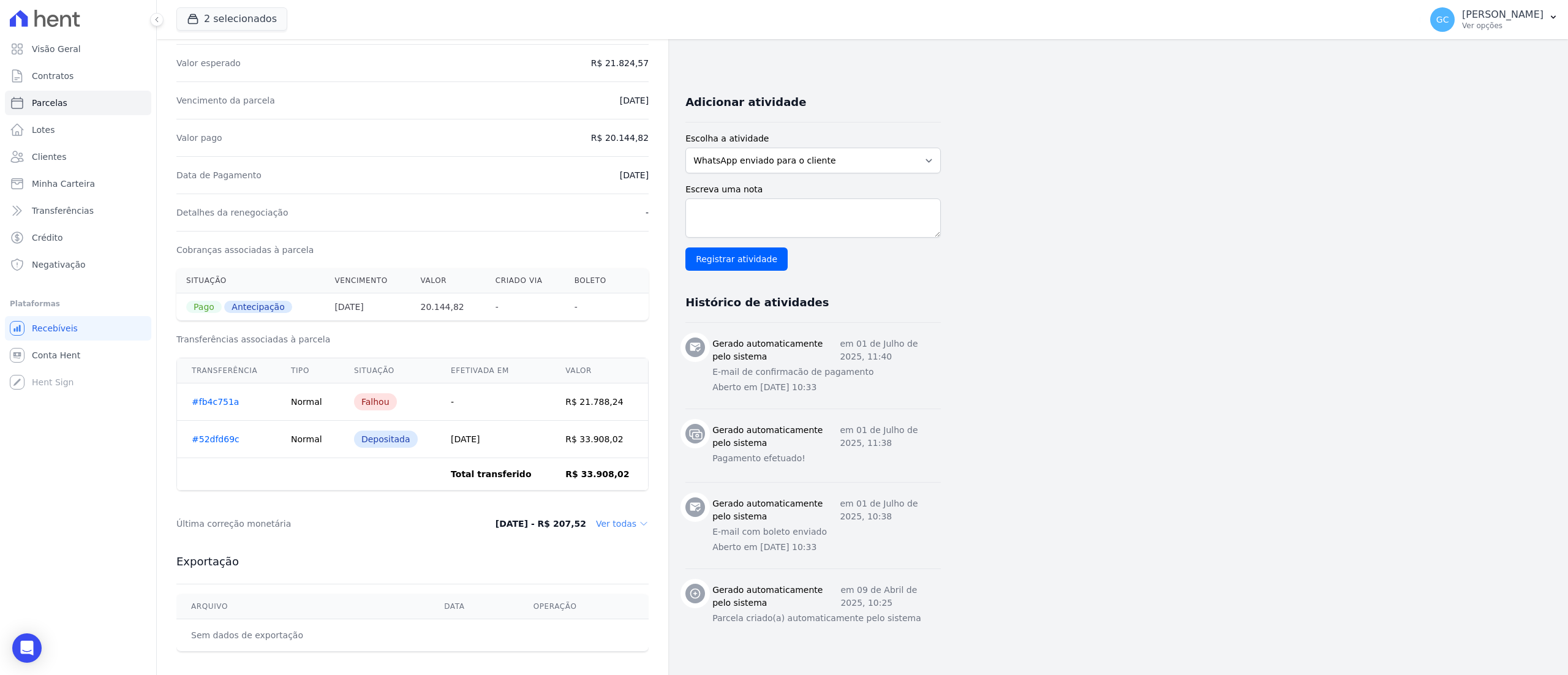
scroll to position [245, 0]
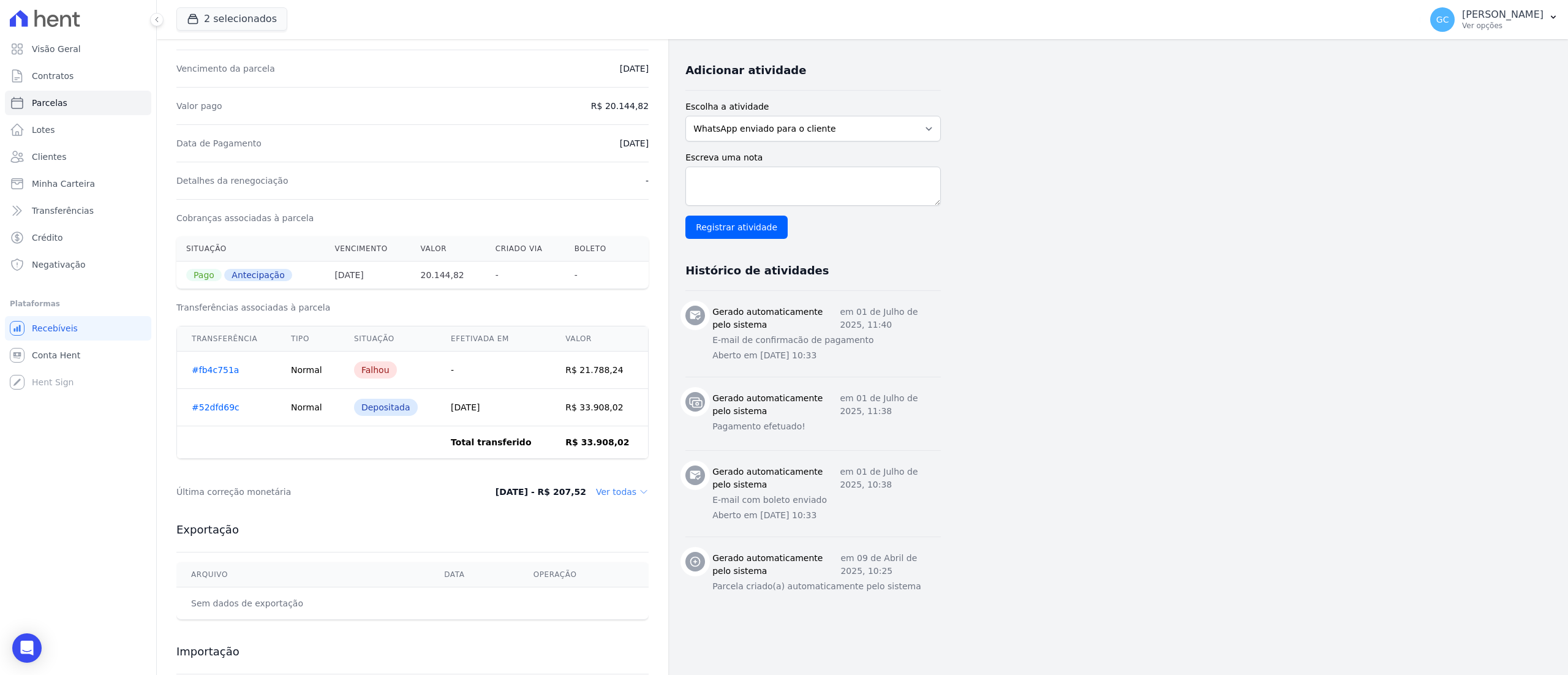
click at [591, 506] on h3 "Exportação" at bounding box center [412, 529] width 472 height 14
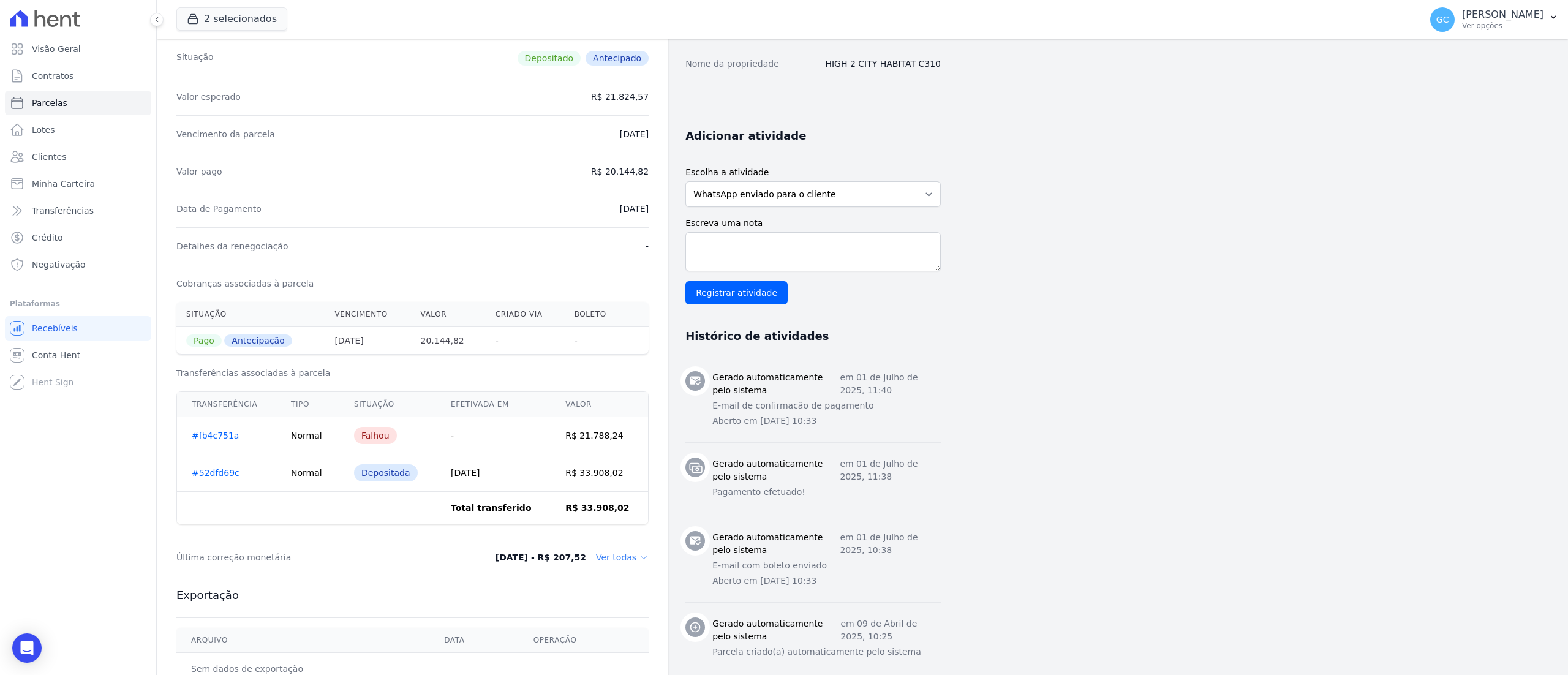
scroll to position [0, 0]
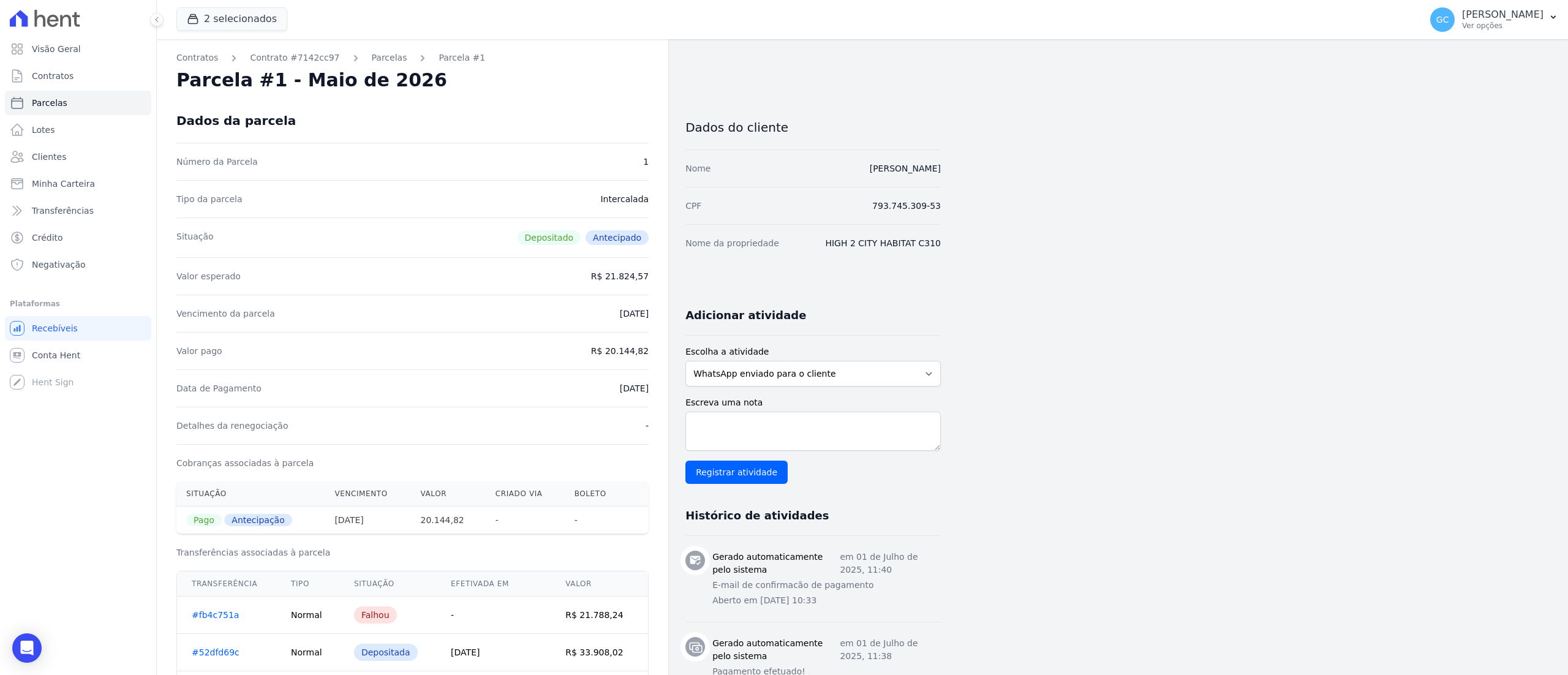
drag, startPoint x: 600, startPoint y: 350, endPoint x: 655, endPoint y: 350, distance: 55.0
click at [655, 350] on div "Contratos Contrato #7142cc97 [GEOGRAPHIC_DATA] Parcela #1 Parcela #1 - Maio de …" at bounding box center [412, 526] width 512 height 972
copy dd "R$ 20.144,82"
click at [1176, 390] on div "Contratos Contrato #7142cc97 [GEOGRAPHIC_DATA] Parcela #1 Parcela #1 - Maio de …" at bounding box center [852, 526] width 1392 height 972
click at [373, 51] on link "Parcelas" at bounding box center [390, 58] width 36 height 13
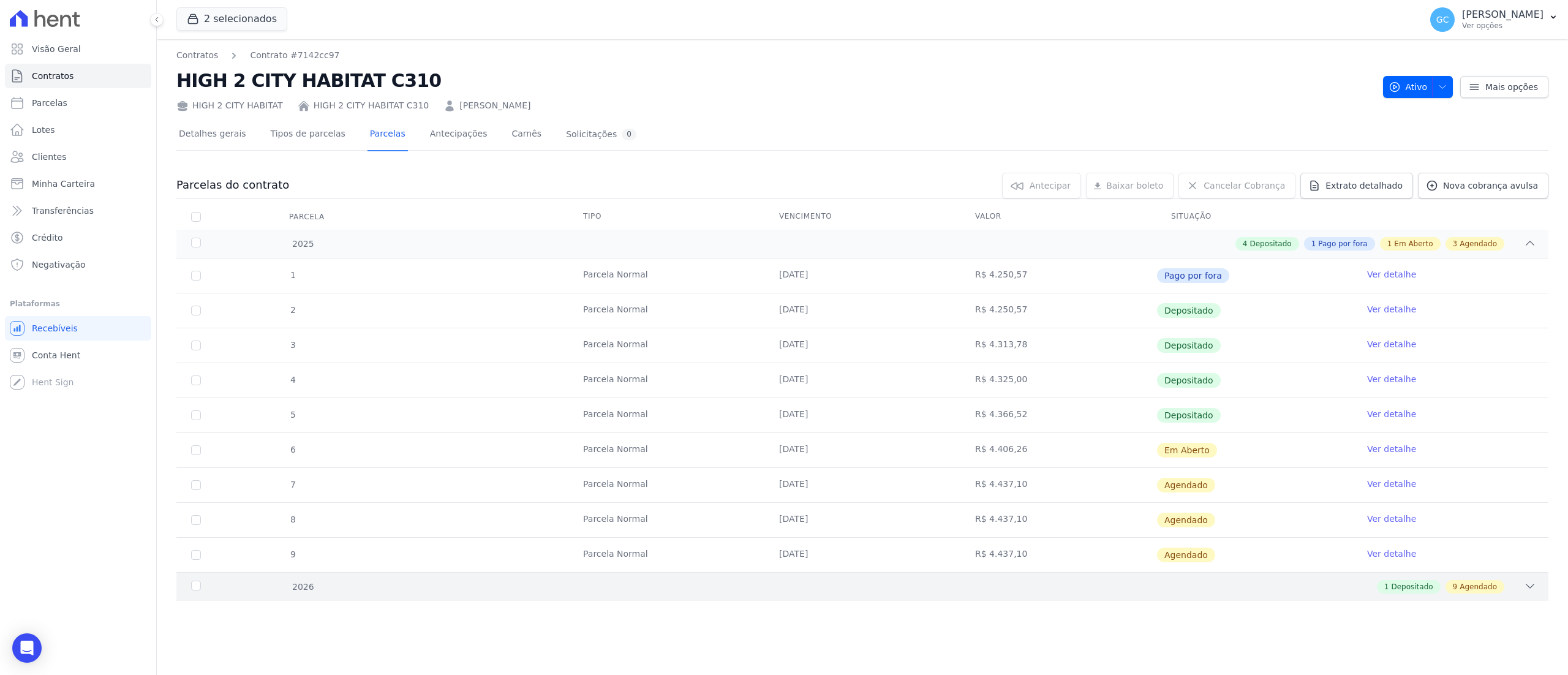
click at [1176, 506] on div "1 Depositado 9 Agendado" at bounding box center [930, 587] width 1212 height 13
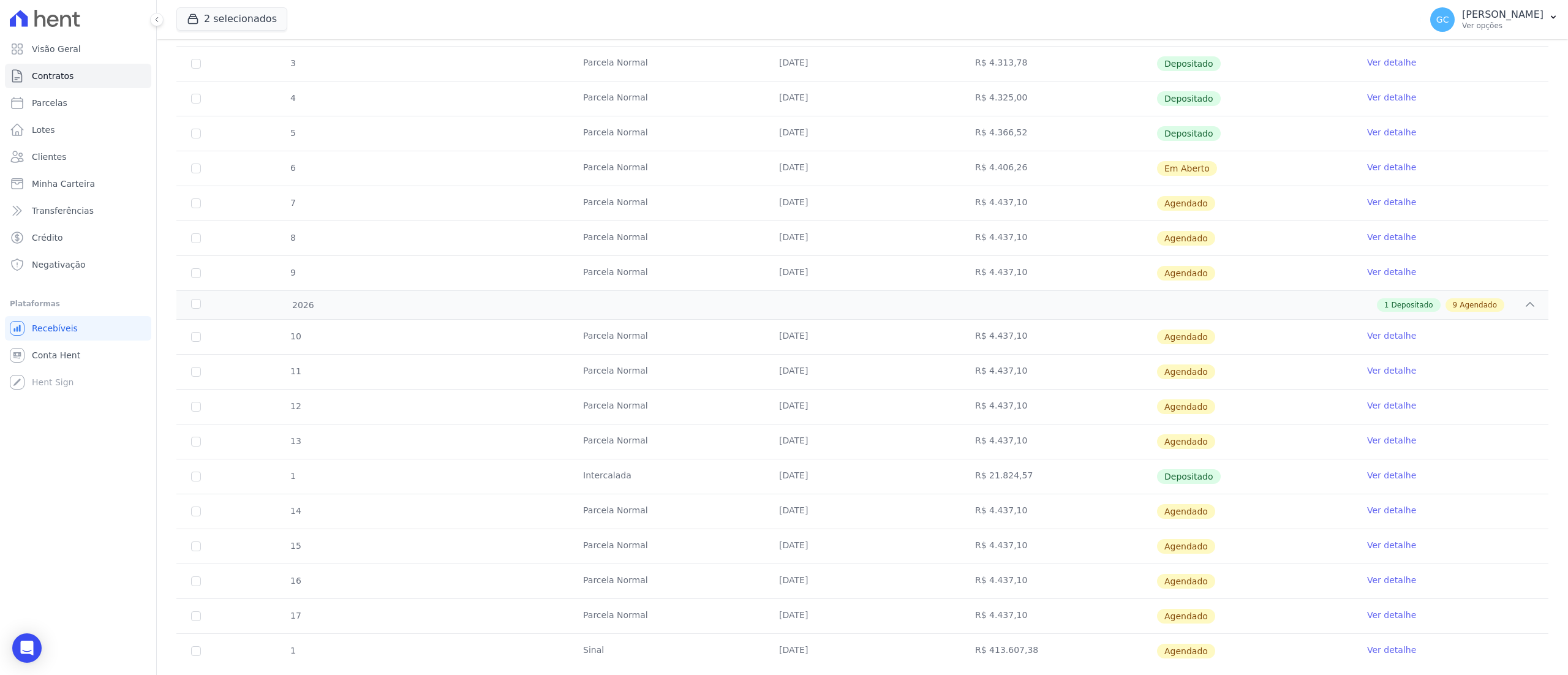
scroll to position [316, 0]
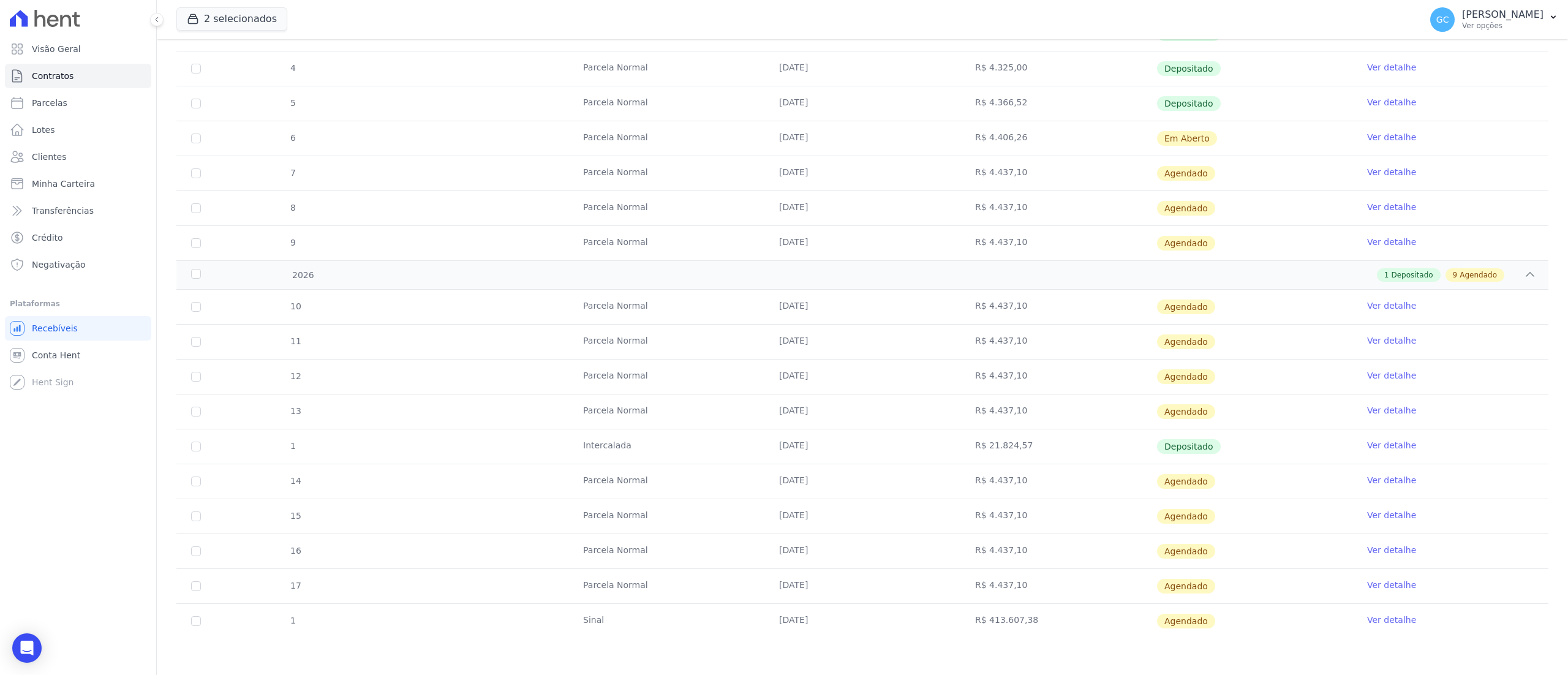
drag, startPoint x: 765, startPoint y: 445, endPoint x: 833, endPoint y: 450, distance: 68.2
click at [833, 450] on td "[DATE]" at bounding box center [863, 446] width 196 height 34
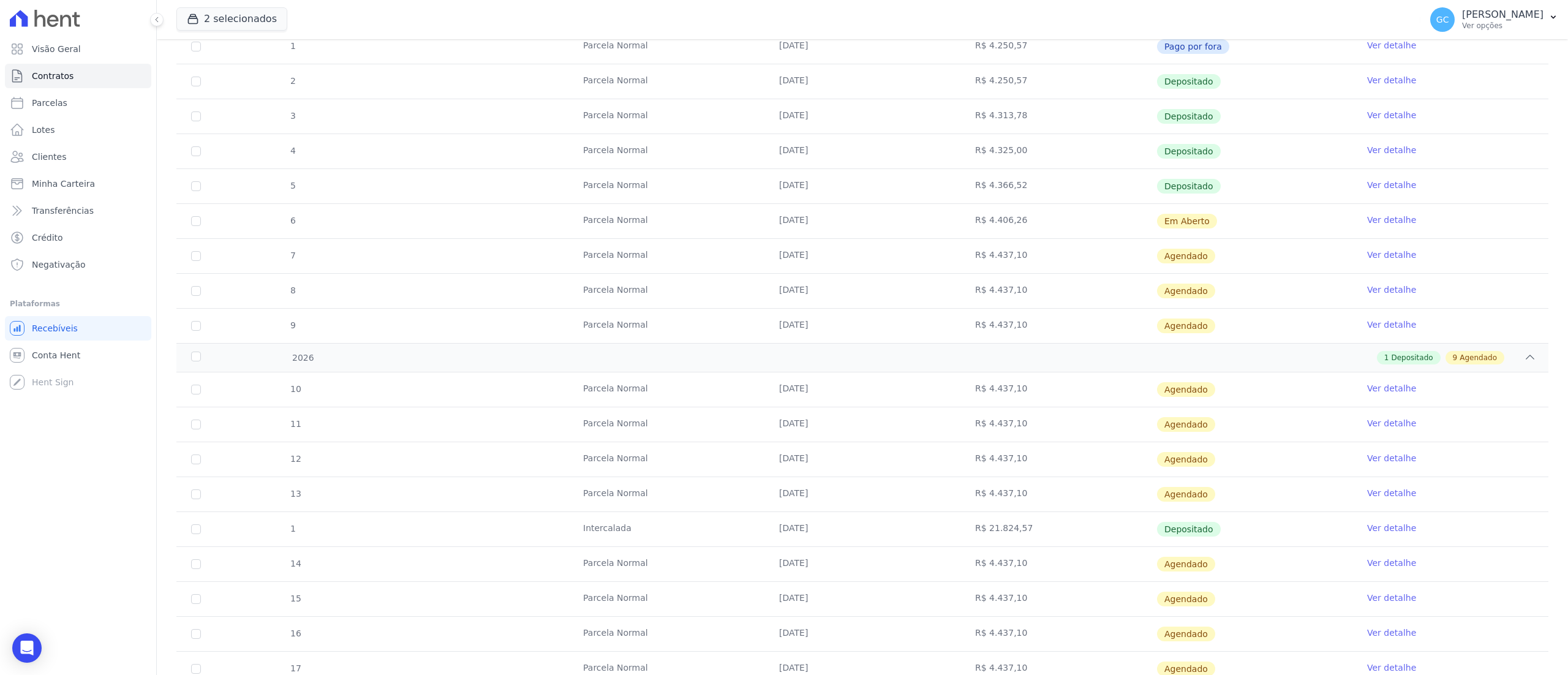
scroll to position [0, 0]
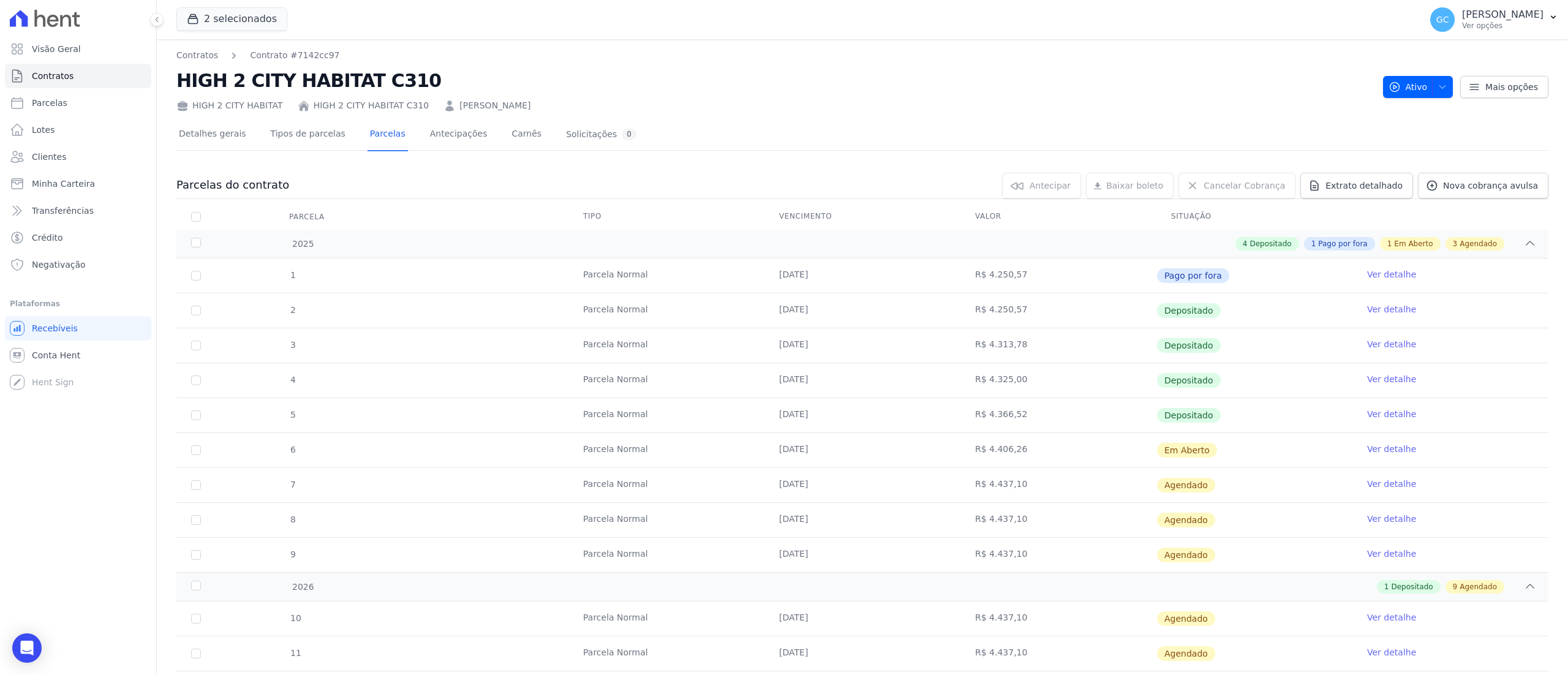
click at [1176, 416] on link "Ver detalhe" at bounding box center [1392, 414] width 49 height 13
